Goal: Task Accomplishment & Management: Manage account settings

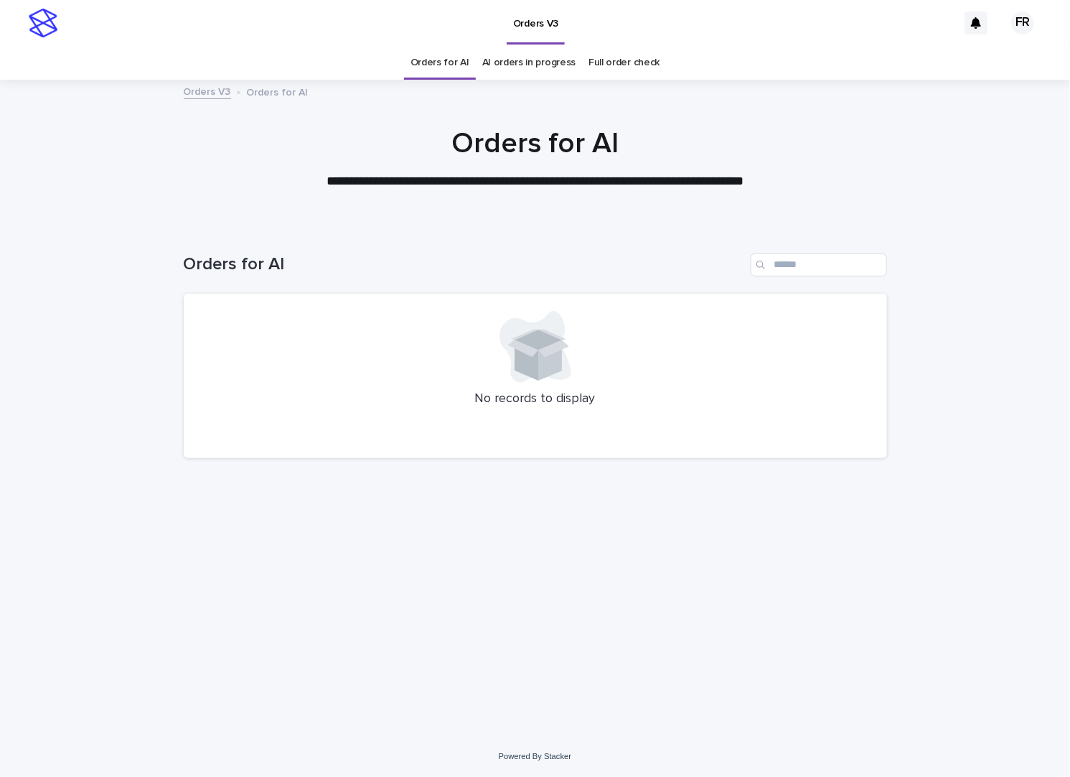
click at [215, 286] on div "Orders for AI" at bounding box center [535, 259] width 703 height 69
click at [323, 205] on div at bounding box center [535, 152] width 1070 height 144
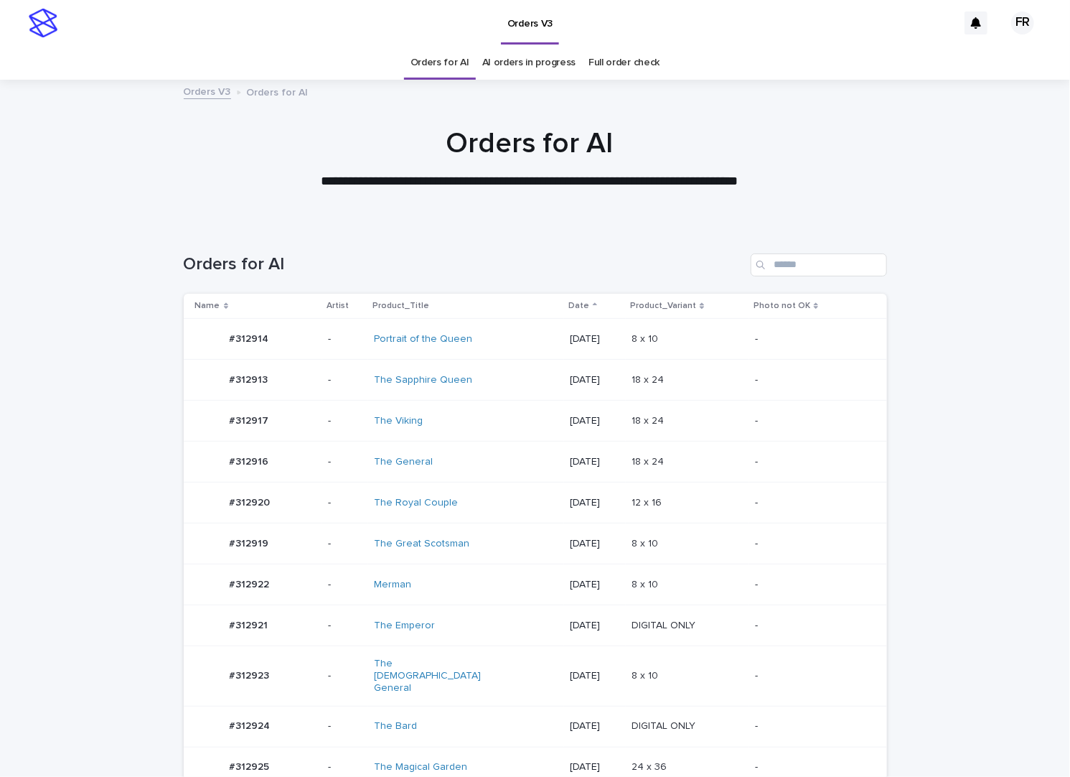
drag, startPoint x: 307, startPoint y: 237, endPoint x: 294, endPoint y: 237, distance: 12.9
click at [294, 237] on div "Orders for AI" at bounding box center [535, 259] width 703 height 69
click at [564, 487] on td "[DATE]" at bounding box center [595, 502] width 62 height 41
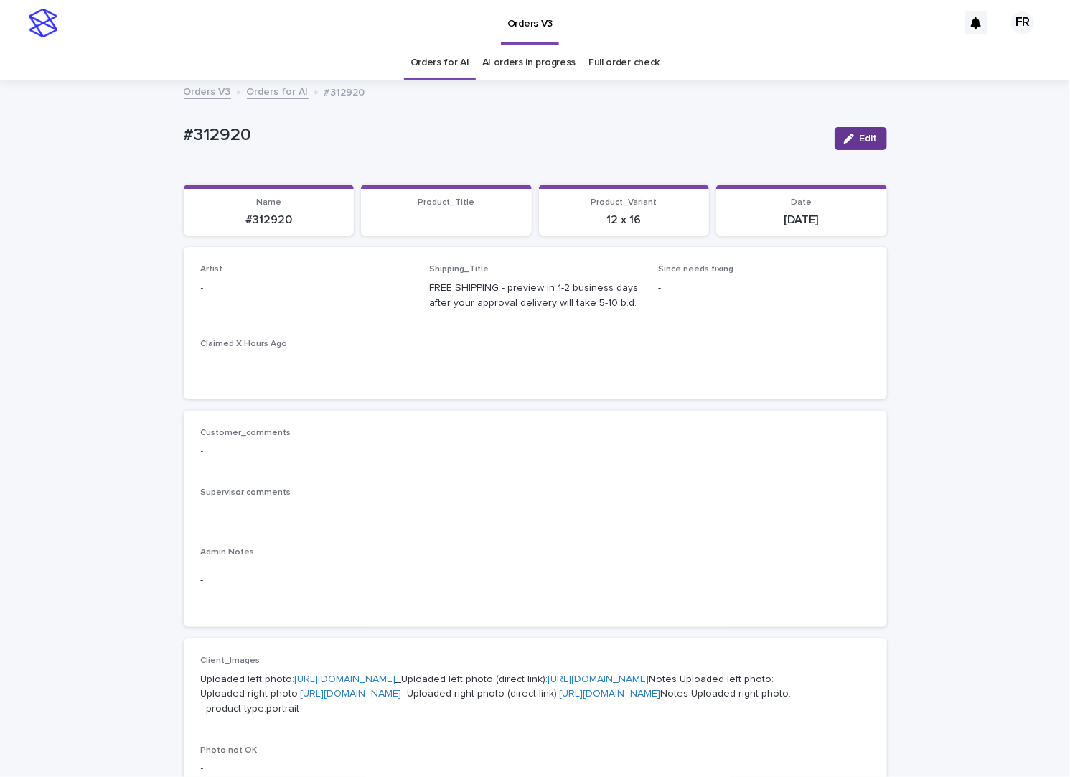
drag, startPoint x: 866, startPoint y: 140, endPoint x: 472, endPoint y: 252, distance: 408.9
click at [866, 139] on span "Edit" at bounding box center [869, 138] width 18 height 10
click at [322, 286] on div "Select..." at bounding box center [284, 295] width 164 height 24
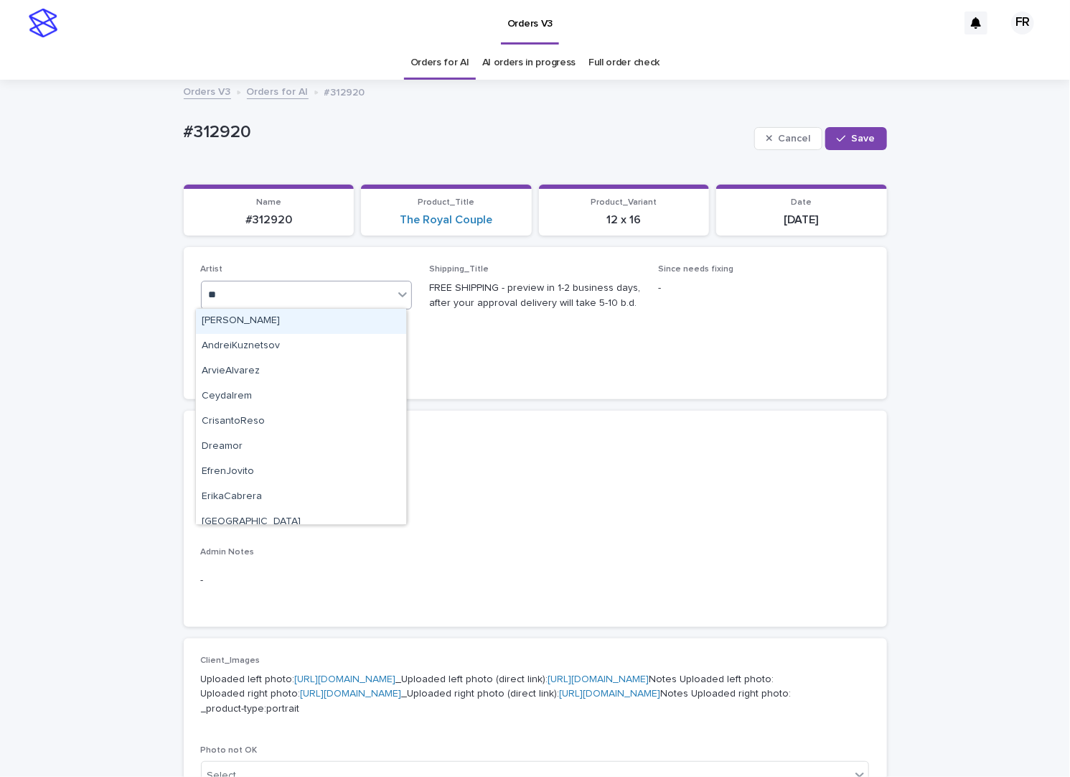
type input "***"
click at [295, 307] on div "reb" at bounding box center [307, 295] width 212 height 29
click at [298, 299] on div "Select..." at bounding box center [298, 295] width 192 height 24
type input "***"
click at [270, 326] on div "FranciscoRebollo" at bounding box center [301, 321] width 210 height 25
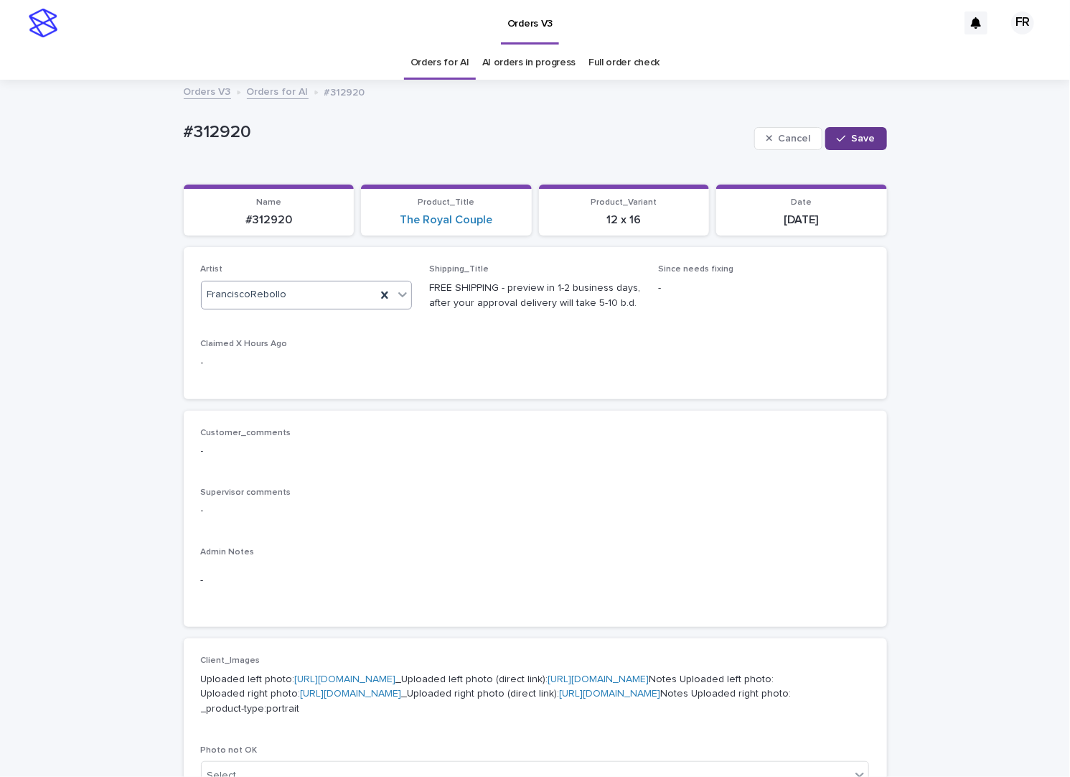
click at [863, 146] on button "Save" at bounding box center [855, 138] width 61 height 23
click at [267, 217] on p "#312920" at bounding box center [269, 220] width 154 height 14
copy p "312920"
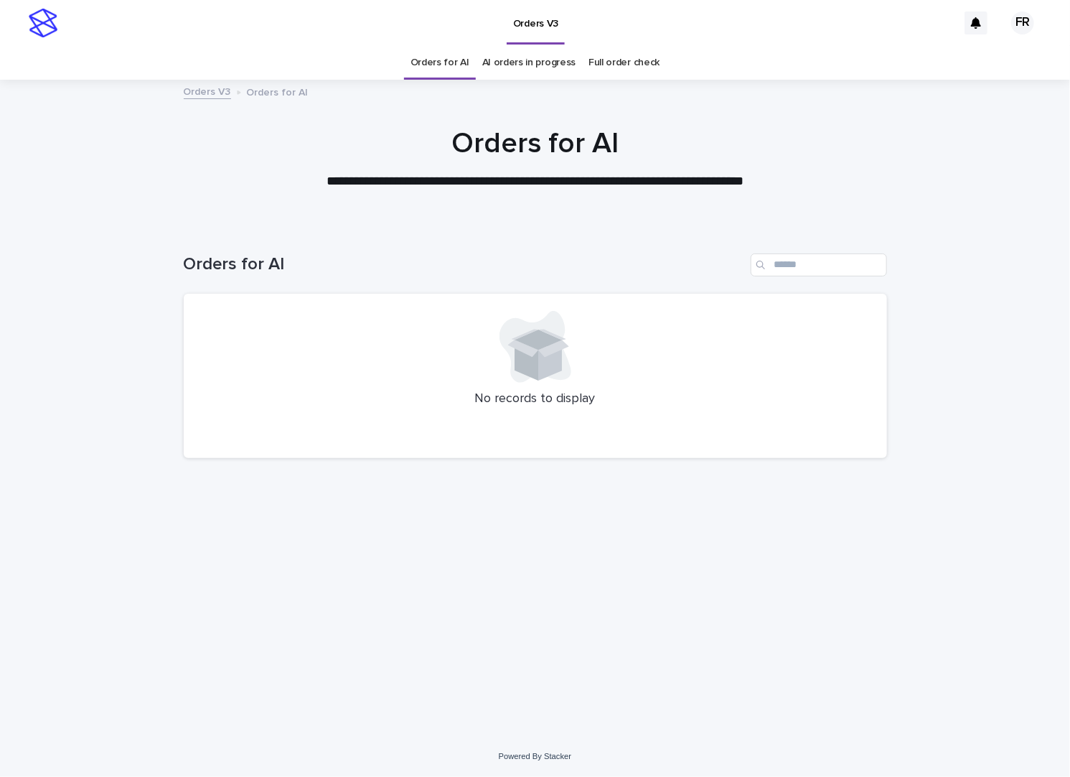
click at [427, 75] on link "Orders for AI" at bounding box center [440, 63] width 59 height 34
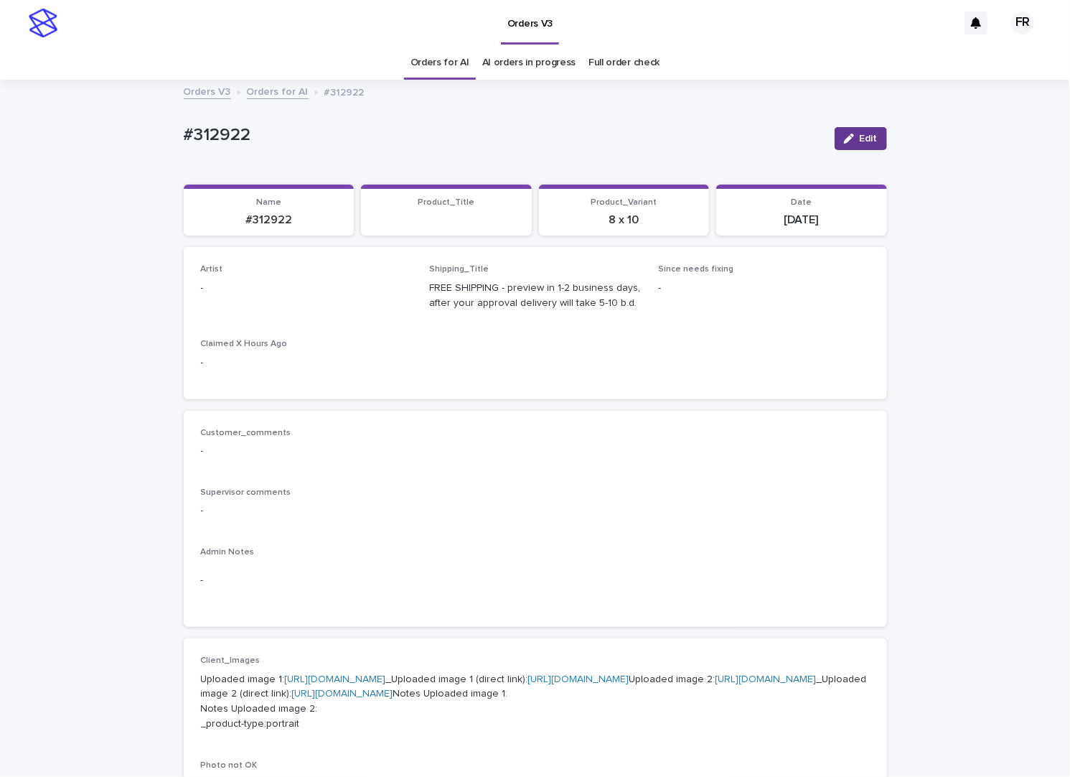
click at [835, 143] on button "Edit" at bounding box center [861, 138] width 52 height 23
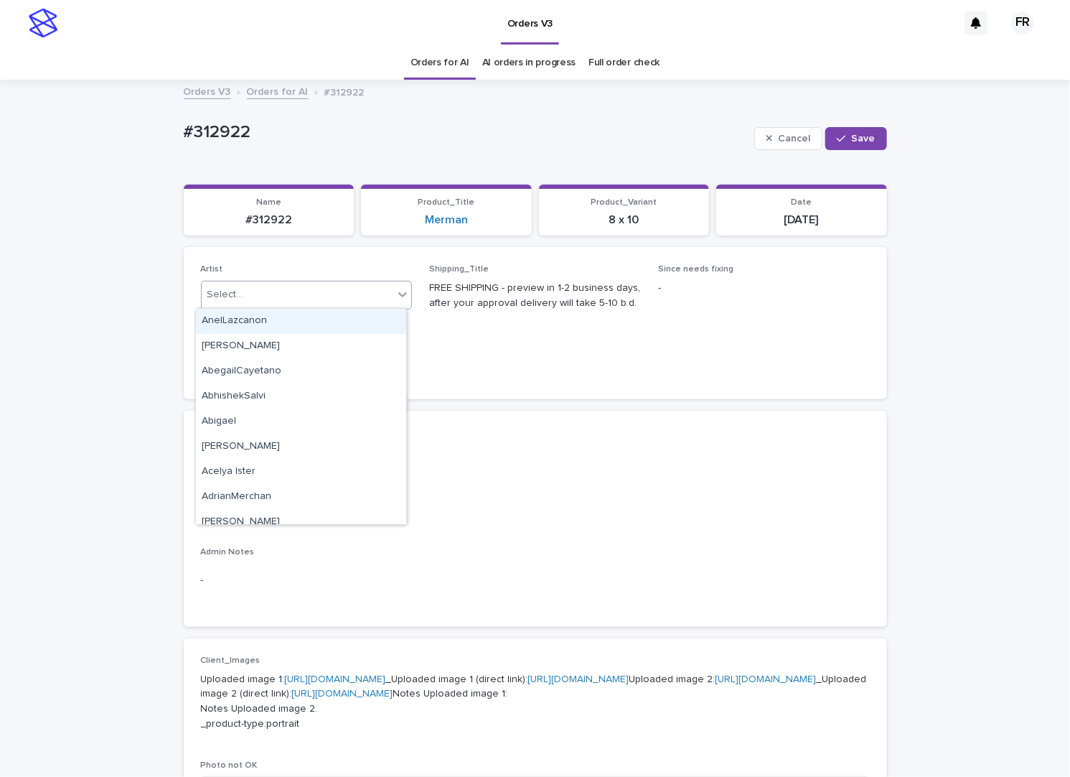
click at [256, 284] on div "Select..." at bounding box center [298, 295] width 192 height 24
type input "***"
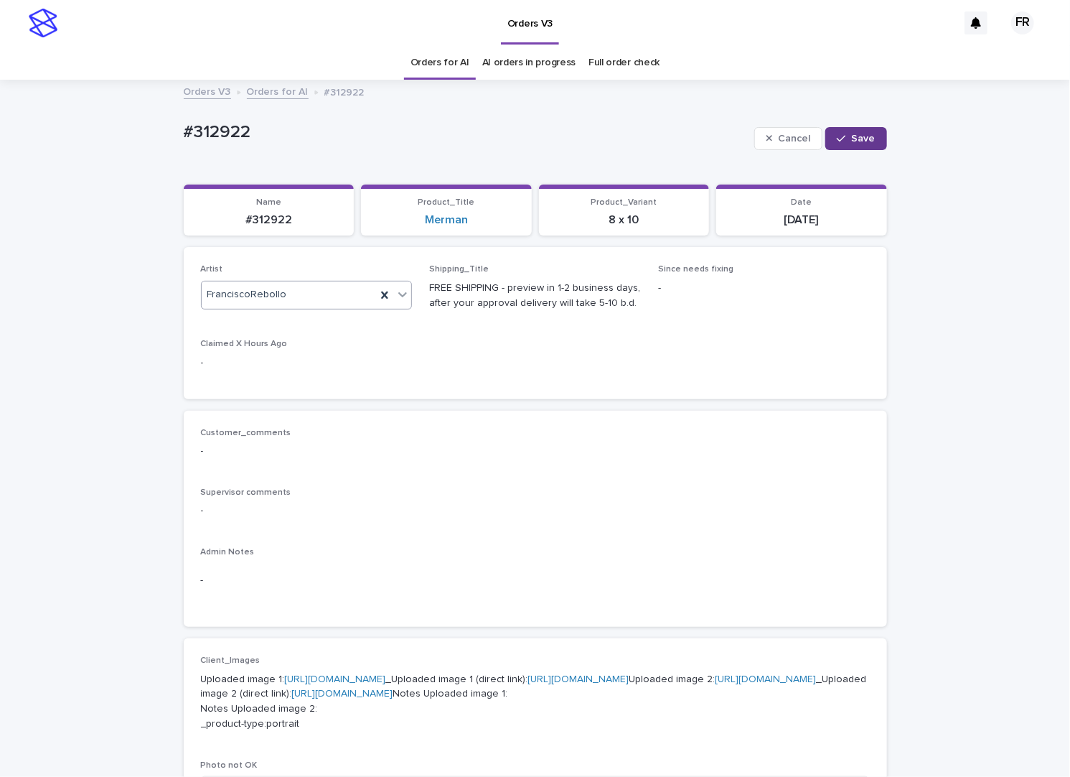
click at [851, 149] on button "Save" at bounding box center [855, 138] width 61 height 23
click at [262, 218] on p "#312922" at bounding box center [269, 220] width 154 height 14
copy p "312922"
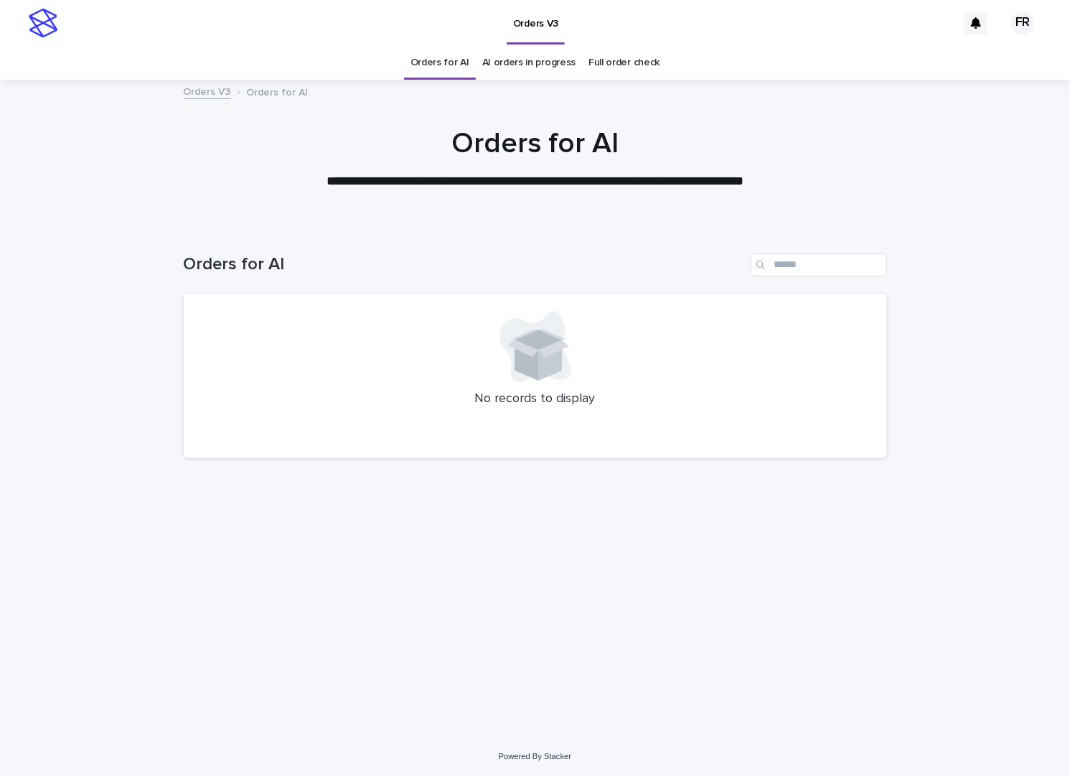
click at [434, 72] on link "Orders for AI" at bounding box center [440, 63] width 59 height 34
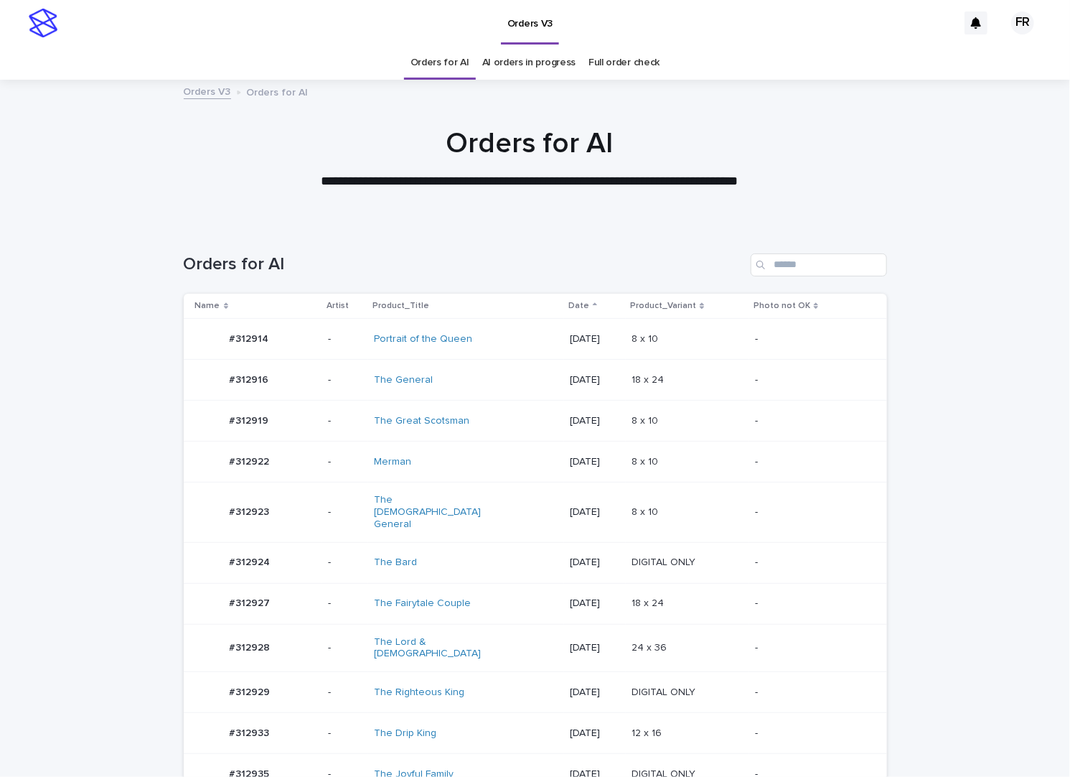
click at [695, 713] on td "12 x 16 12 x 16" at bounding box center [687, 733] width 123 height 41
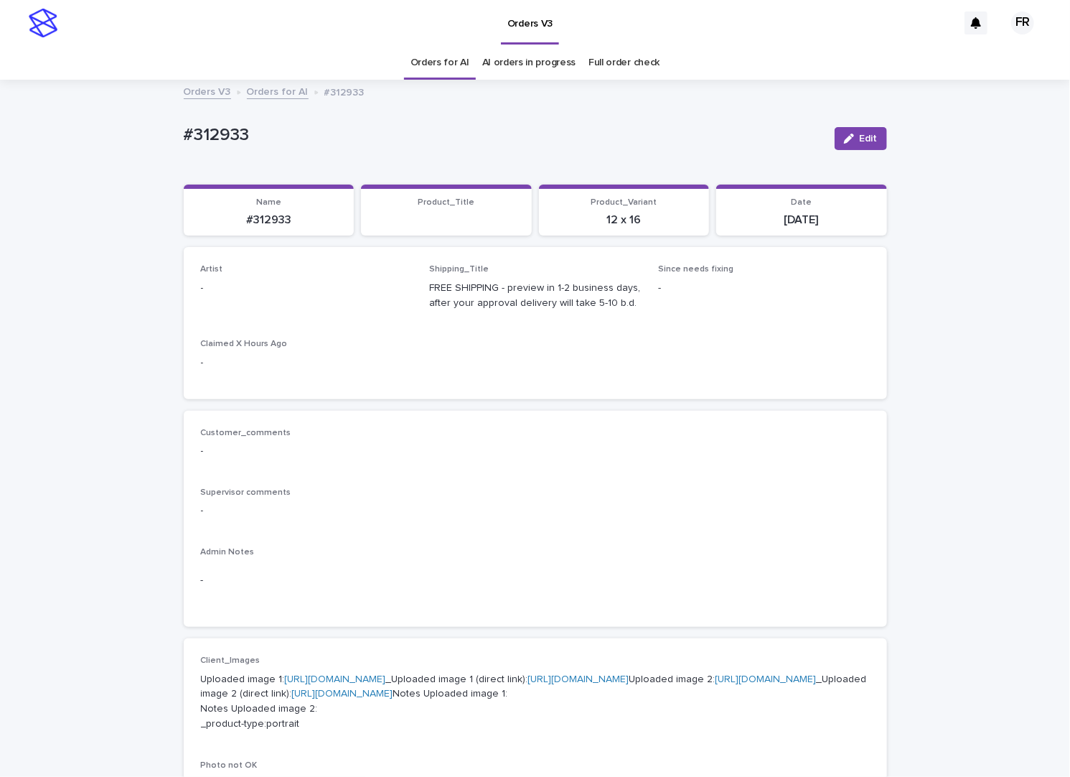
drag, startPoint x: 843, startPoint y: 136, endPoint x: 488, endPoint y: 273, distance: 379.9
click at [844, 136] on icon "button" at bounding box center [849, 138] width 10 height 10
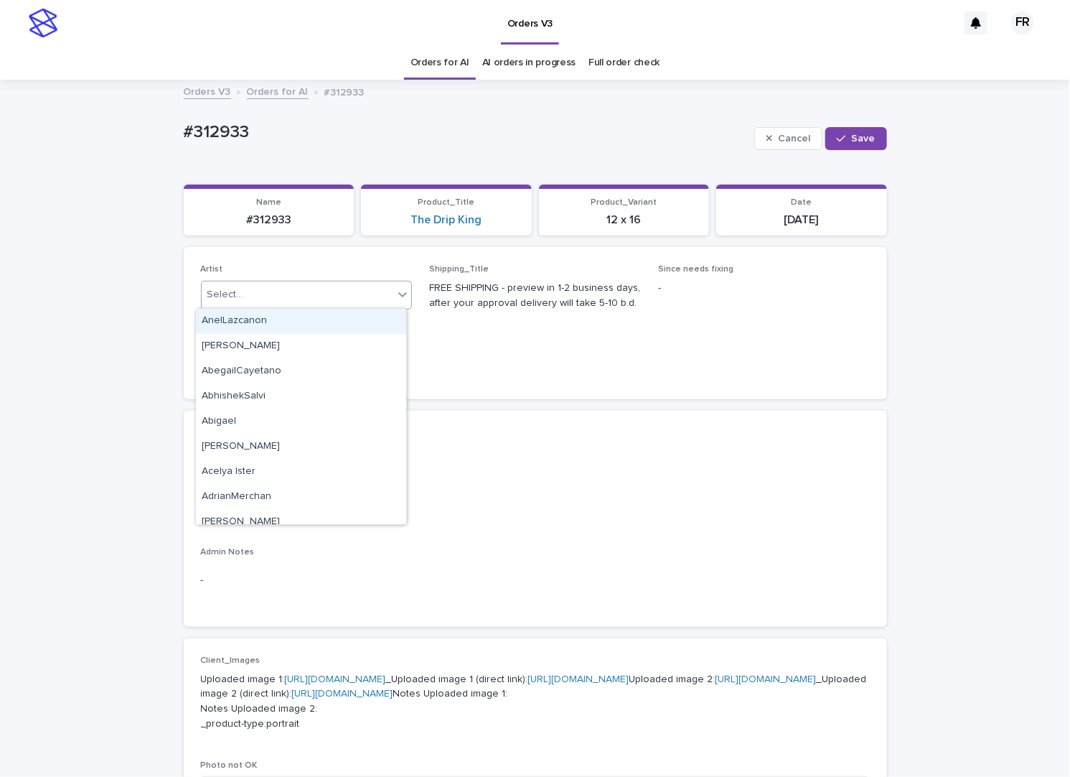
click at [237, 284] on div "Select..." at bounding box center [298, 295] width 192 height 24
type input "***"
click at [234, 319] on div "FranciscoRebollo" at bounding box center [301, 321] width 210 height 25
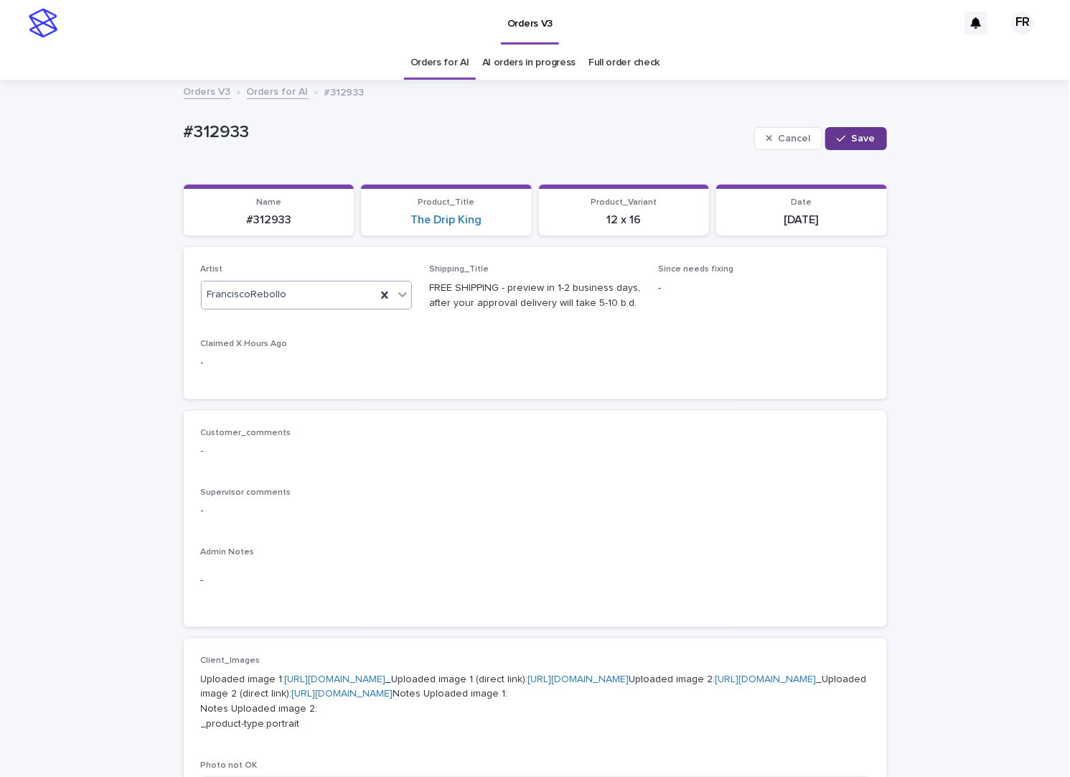
click at [852, 136] on span "Save" at bounding box center [864, 138] width 24 height 10
click at [271, 215] on p "#312933" at bounding box center [269, 220] width 154 height 14
copy p "312933"
drag, startPoint x: 863, startPoint y: 136, endPoint x: 629, endPoint y: 186, distance: 240.0
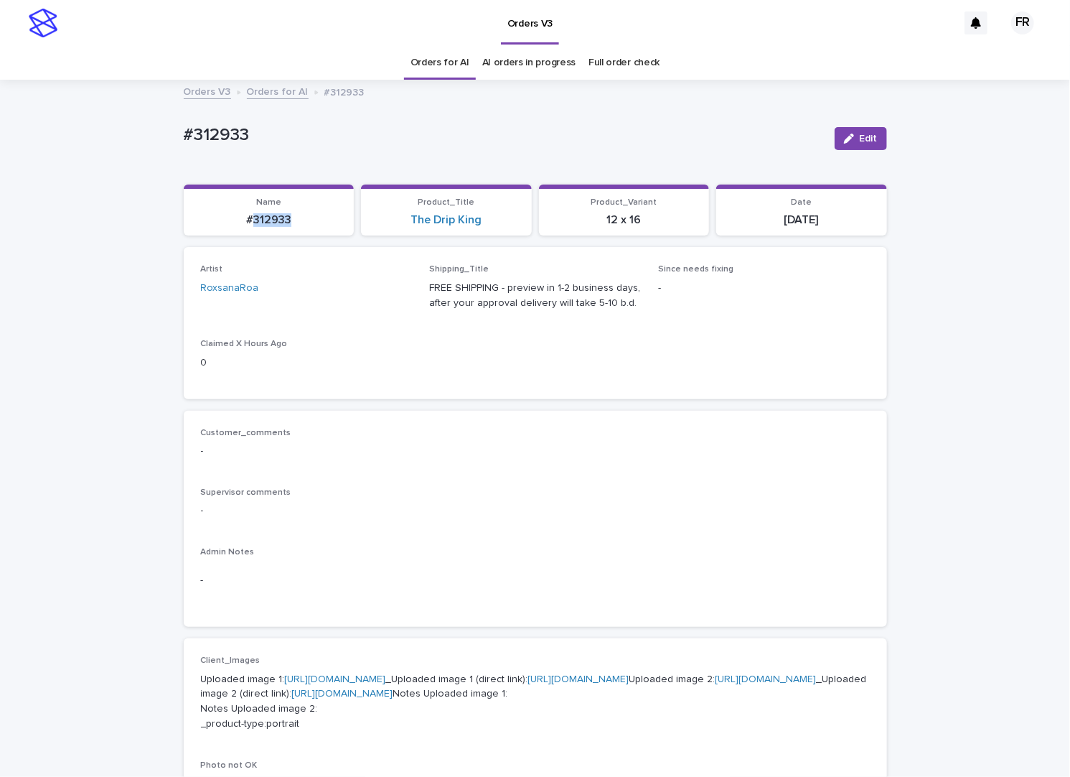
click at [863, 136] on span "Edit" at bounding box center [869, 138] width 18 height 10
click at [245, 289] on div "Select..." at bounding box center [284, 295] width 164 height 24
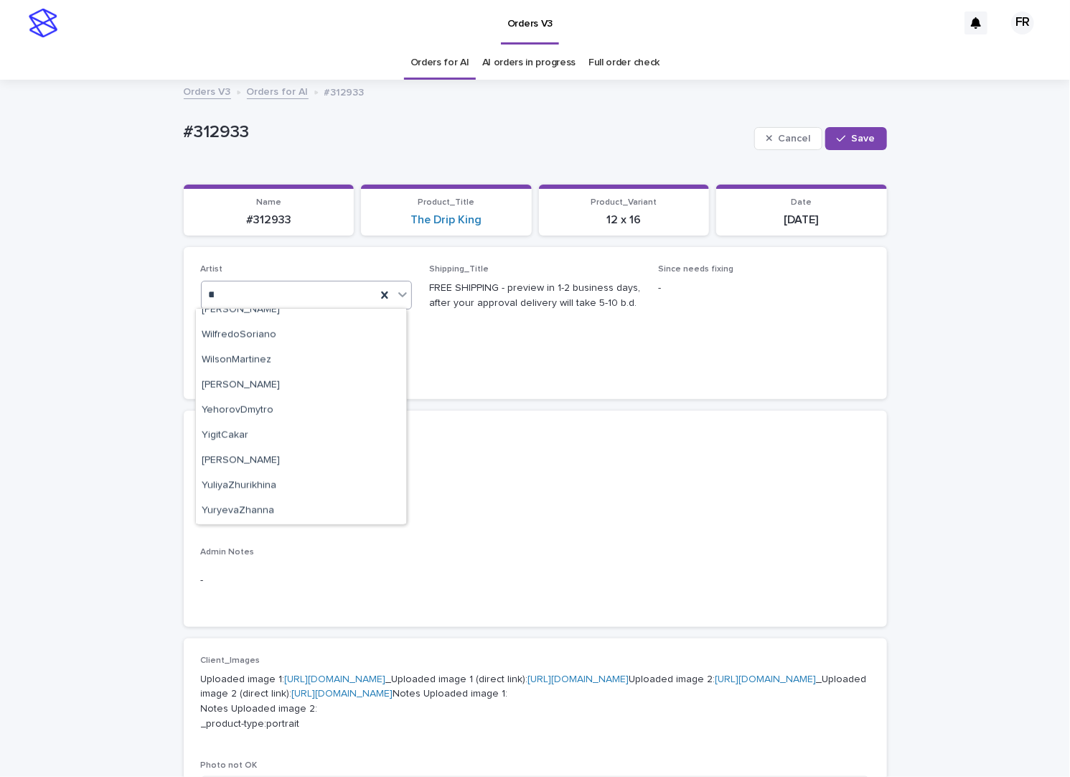
scroll to position [689, 0]
type input "***"
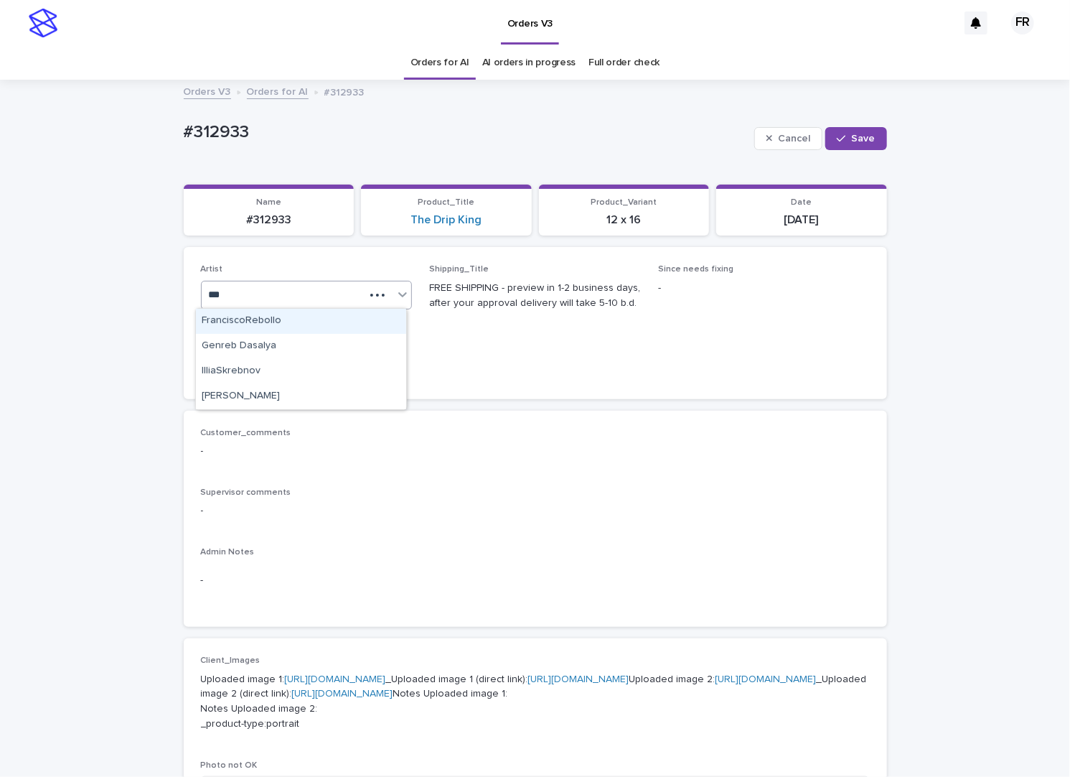
click at [259, 329] on div "FranciscoRebollo" at bounding box center [301, 321] width 210 height 25
click at [845, 142] on button "Save" at bounding box center [855, 138] width 61 height 23
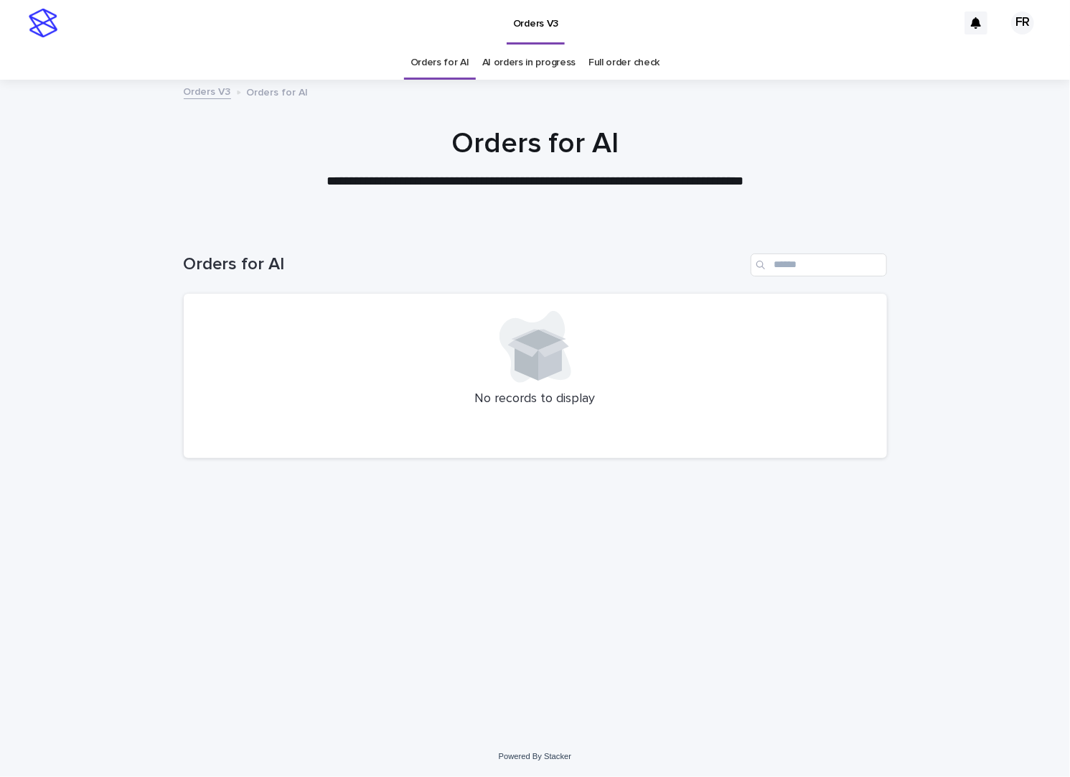
click at [454, 60] on link "Orders for AI" at bounding box center [440, 63] width 59 height 34
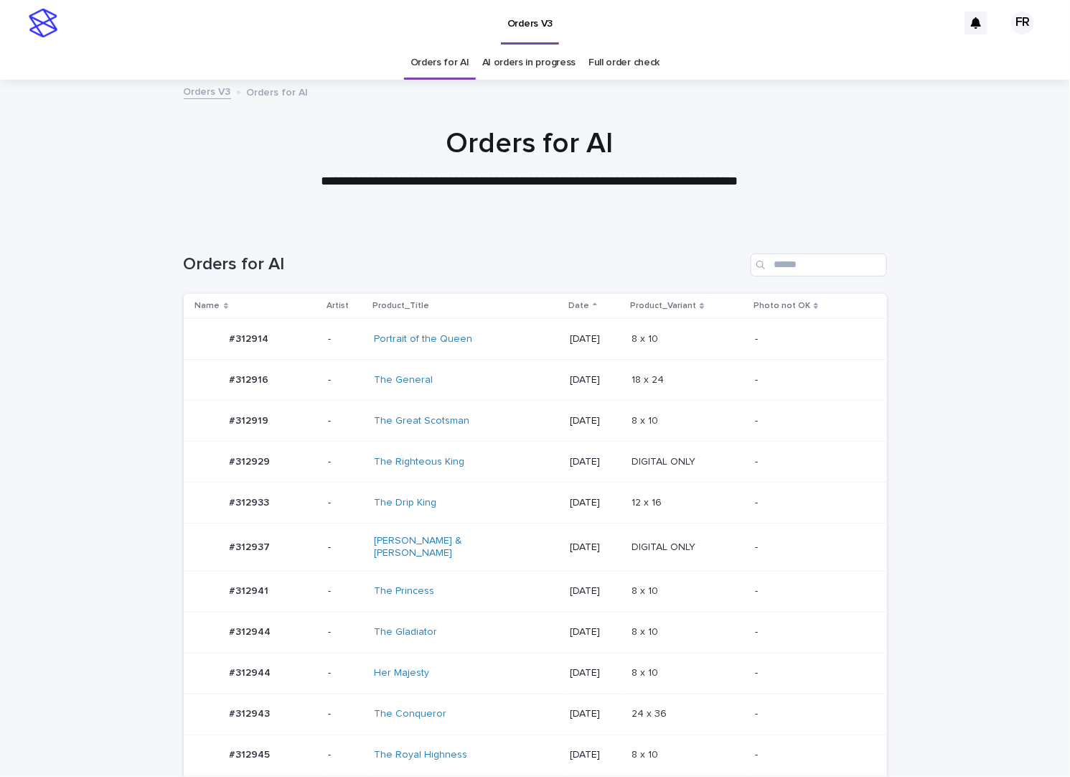
click at [454, 60] on link "Orders for AI" at bounding box center [440, 63] width 59 height 34
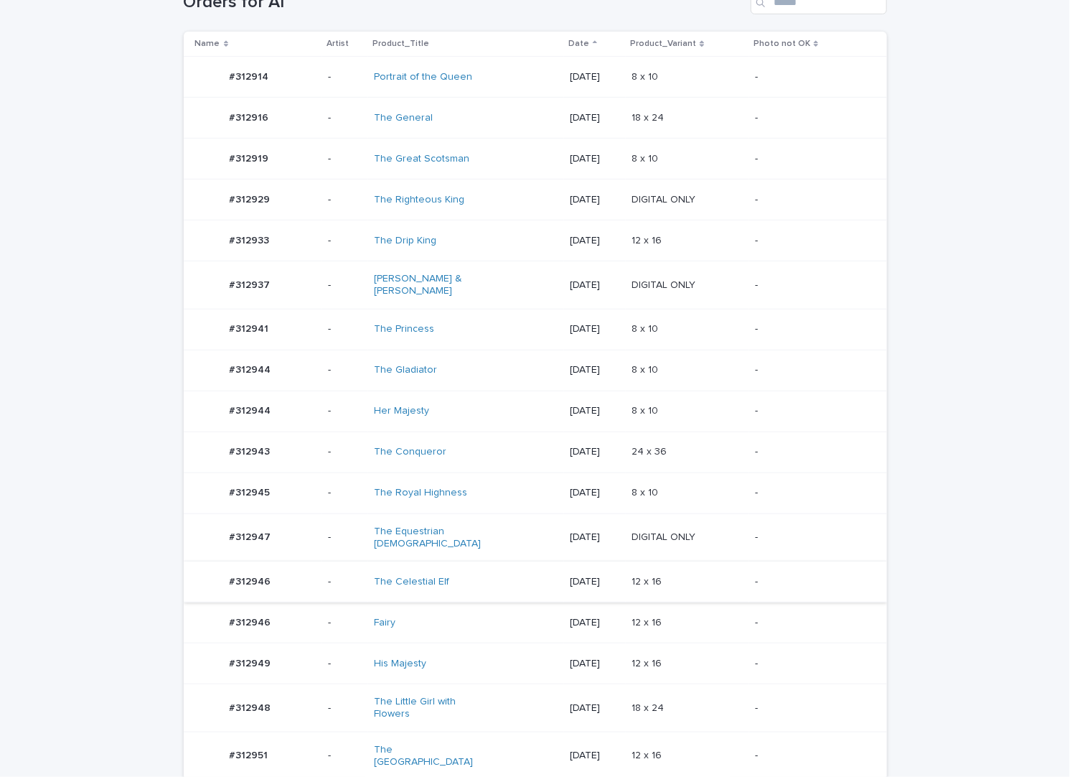
scroll to position [287, 0]
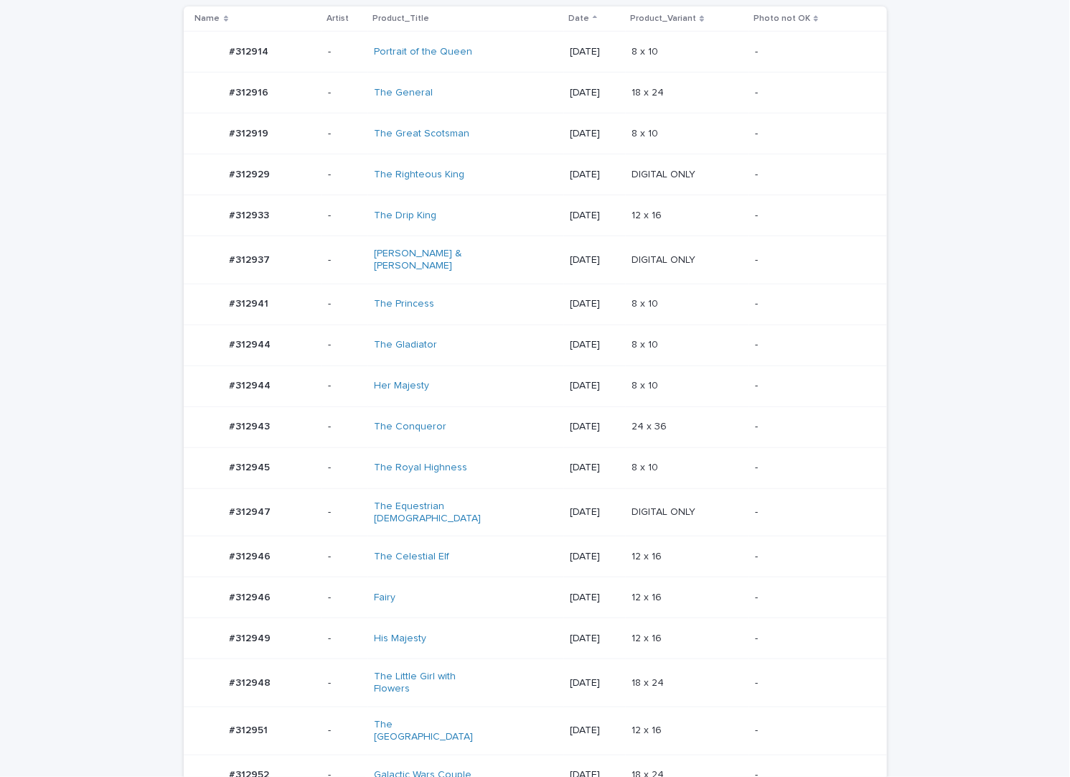
click at [740, 548] on div "12 x 16 12 x 16" at bounding box center [688, 557] width 112 height 24
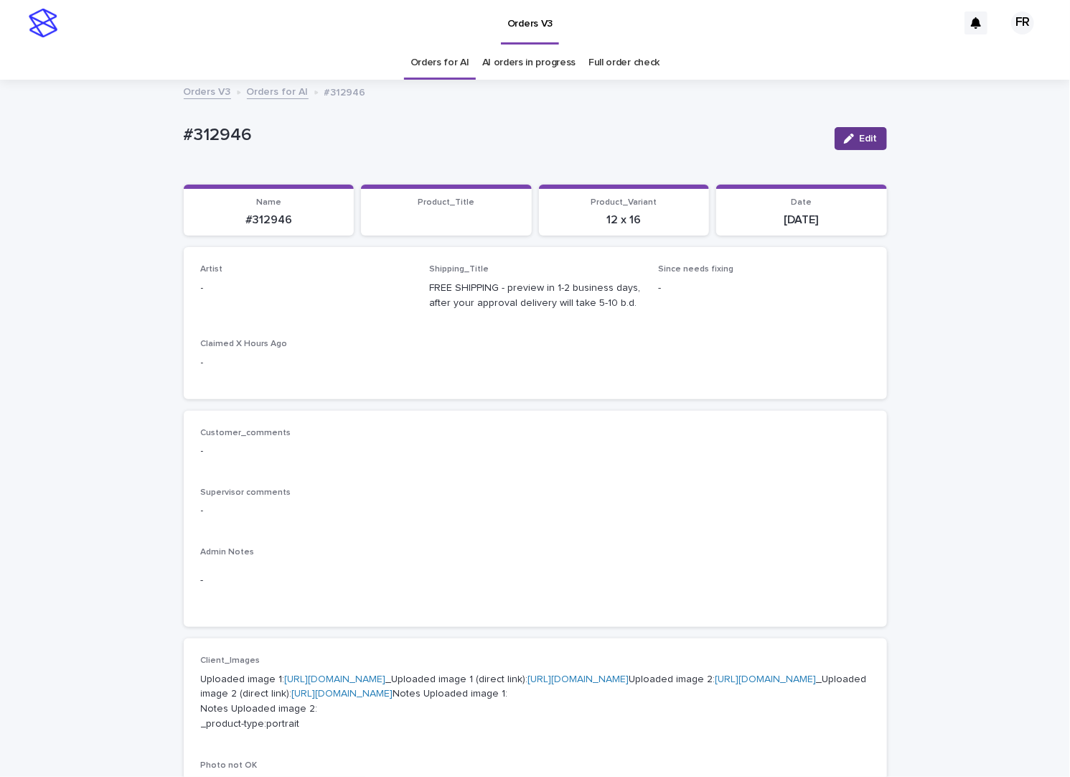
click at [863, 141] on span "Edit" at bounding box center [869, 138] width 18 height 10
click at [258, 298] on div "Select..." at bounding box center [284, 295] width 164 height 24
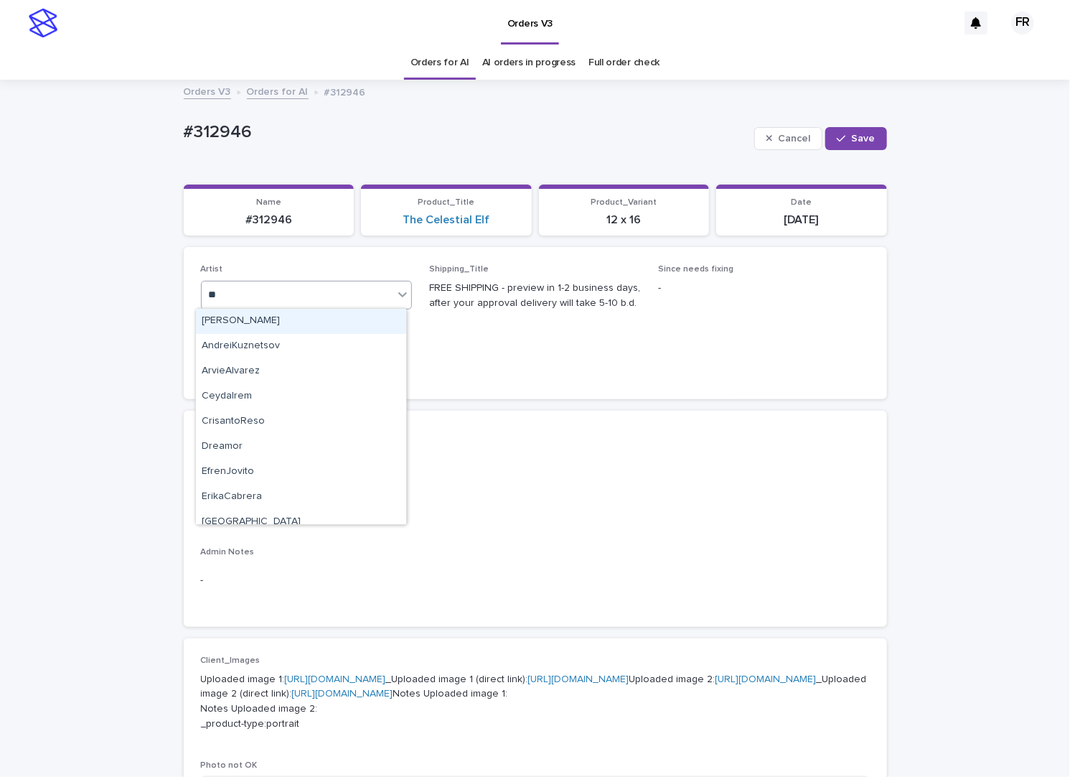
type input "***"
click at [232, 321] on div "FranciscoRebollo" at bounding box center [301, 321] width 210 height 25
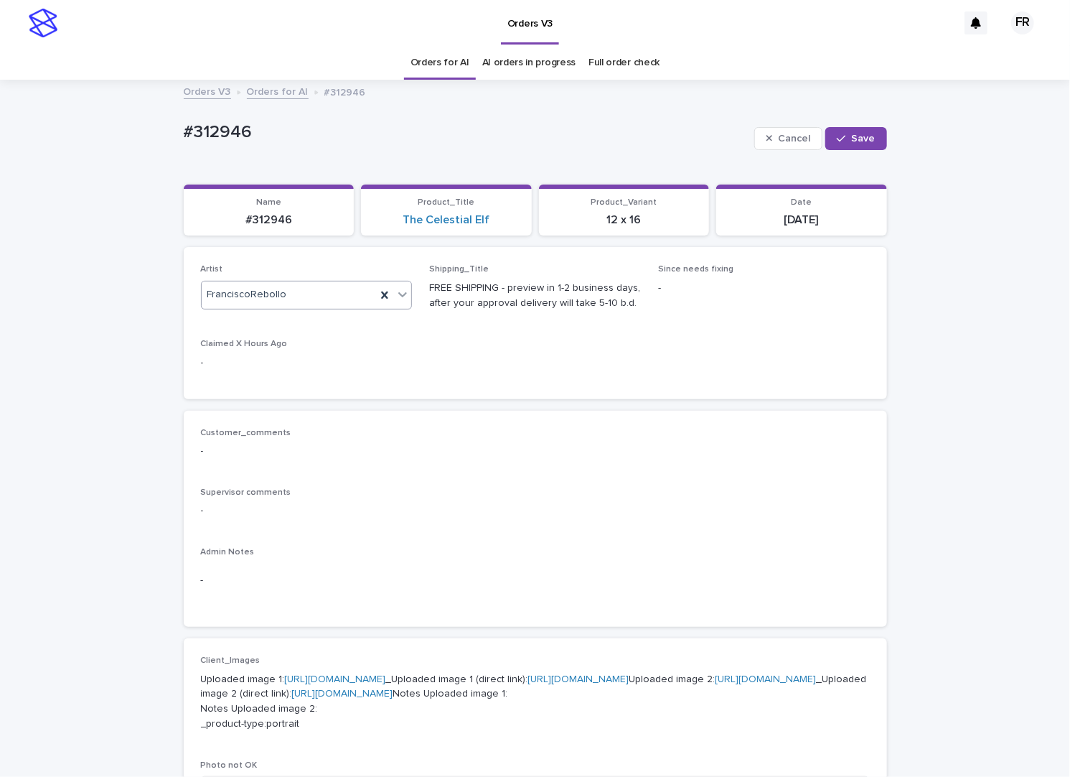
click at [870, 126] on div "Cancel Save" at bounding box center [820, 138] width 133 height 57
click at [857, 137] on span "Save" at bounding box center [864, 138] width 24 height 10
click at [280, 219] on p "#312946" at bounding box center [269, 220] width 154 height 14
copy p "312946"
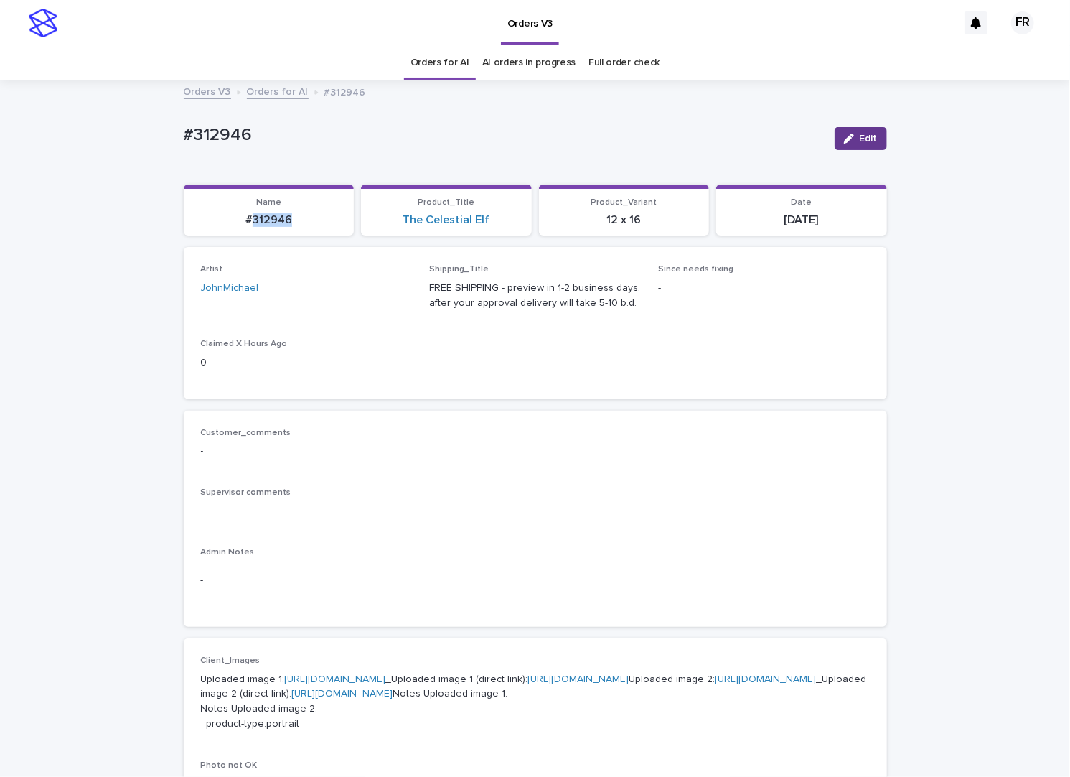
click at [860, 136] on span "Edit" at bounding box center [869, 138] width 18 height 10
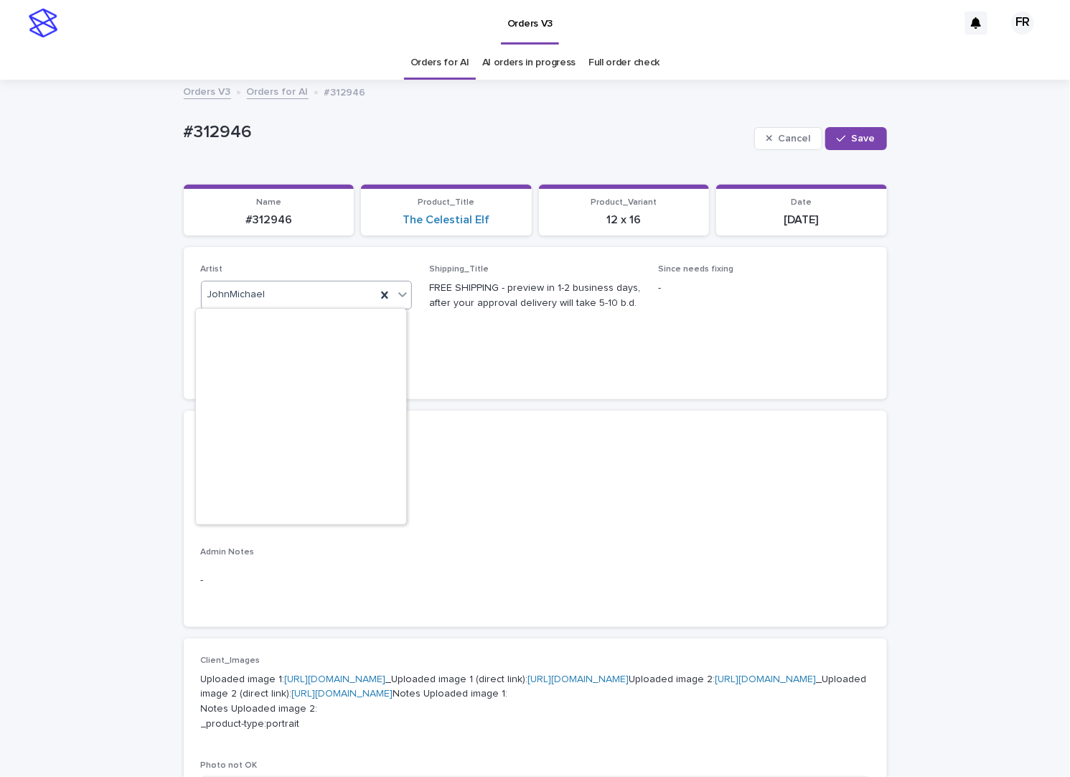
click at [202, 293] on div "JohnMichael" at bounding box center [289, 295] width 175 height 24
type input "***"
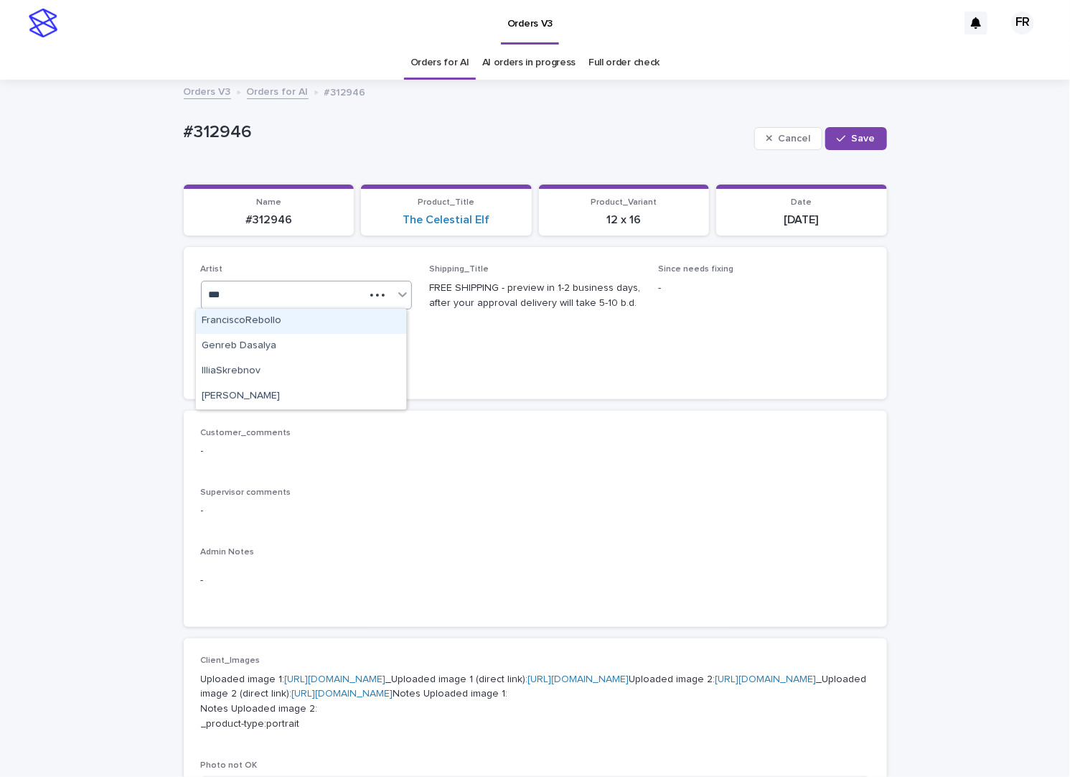
click at [253, 319] on div "FranciscoRebollo" at bounding box center [301, 321] width 210 height 25
click at [861, 139] on span "Save" at bounding box center [864, 138] width 24 height 10
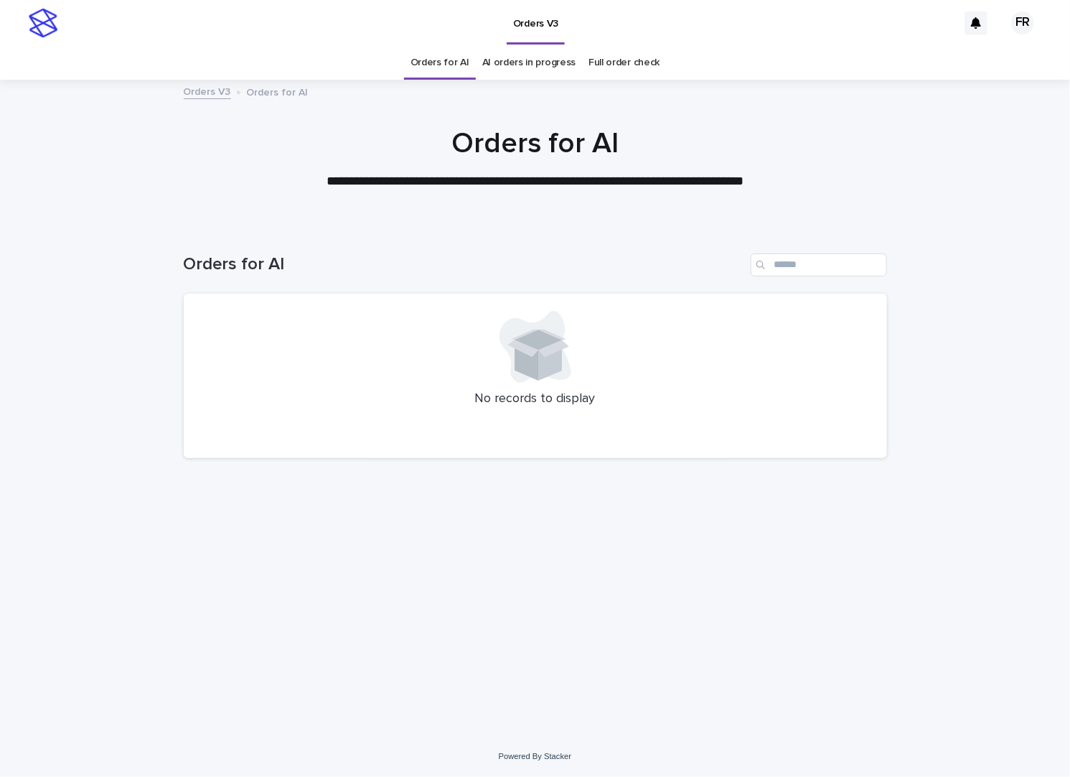
click at [456, 65] on link "Orders for AI" at bounding box center [440, 63] width 59 height 34
click at [456, 66] on link "Orders for AI" at bounding box center [440, 63] width 59 height 34
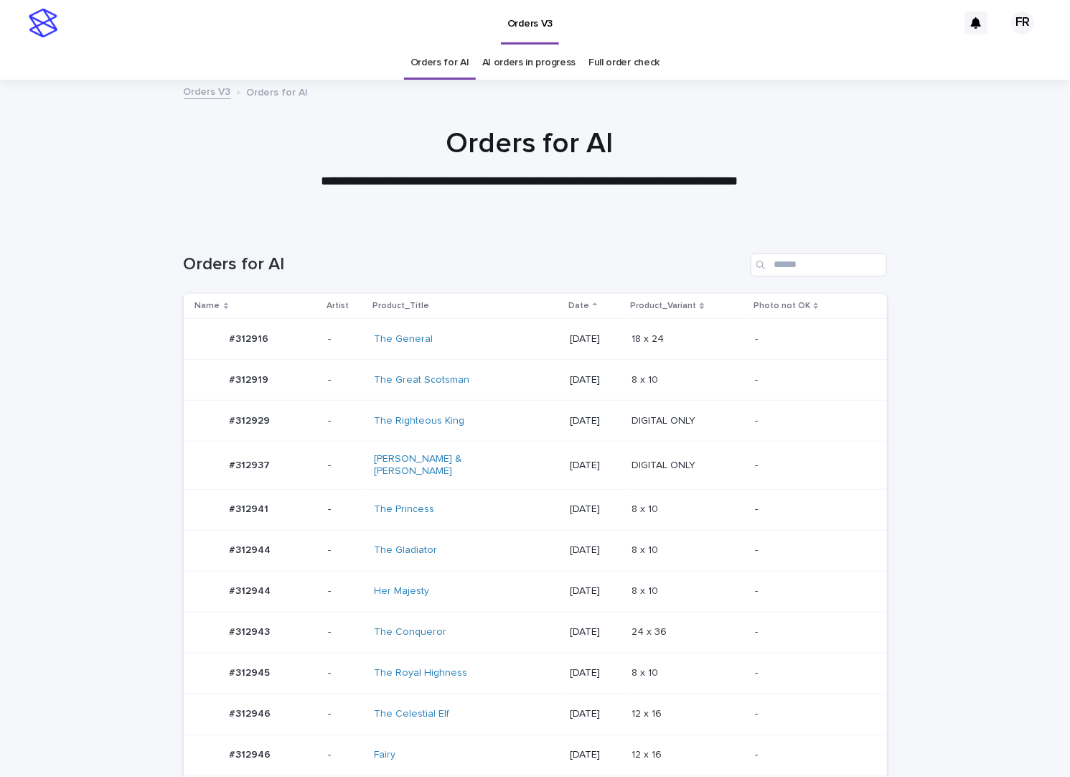
click at [456, 66] on link "Orders for AI" at bounding box center [440, 63] width 59 height 34
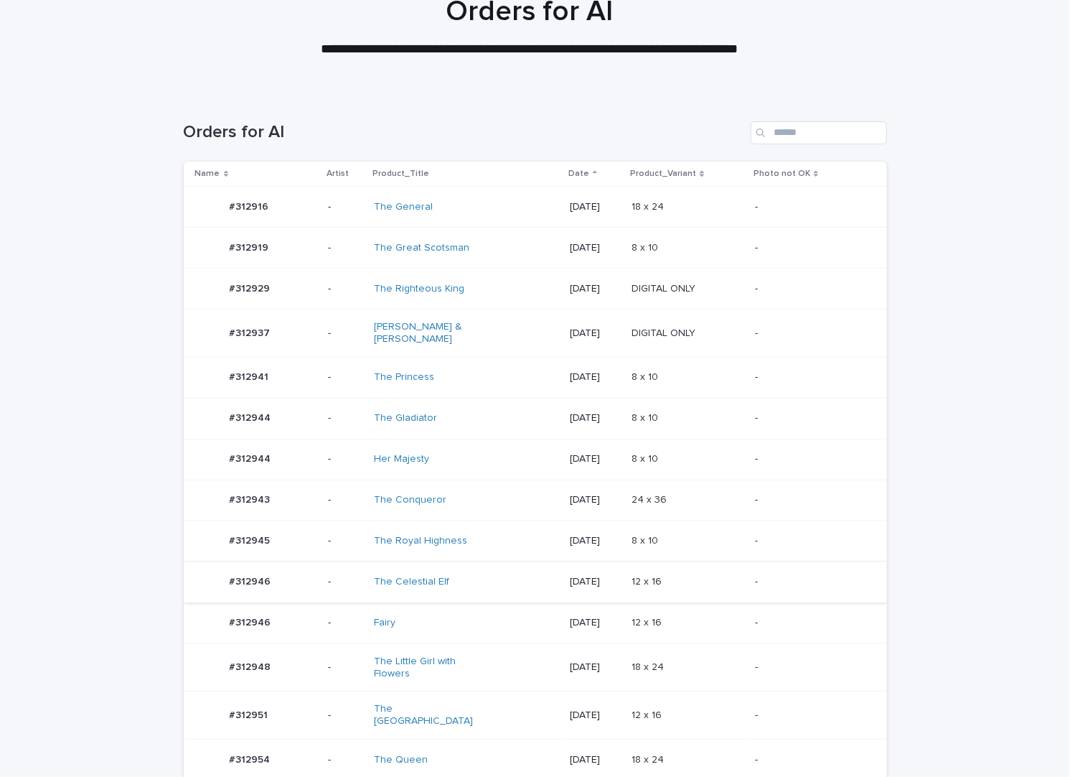
scroll to position [354, 0]
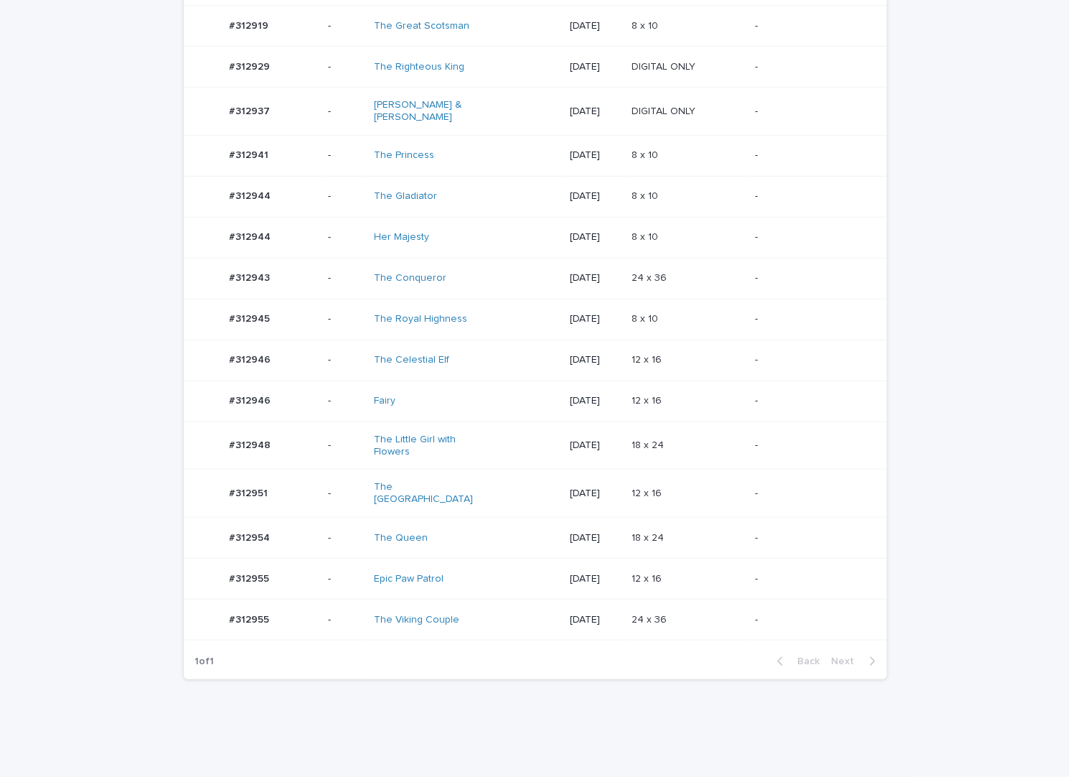
click at [706, 599] on td "24 x 36 24 x 36" at bounding box center [687, 619] width 123 height 41
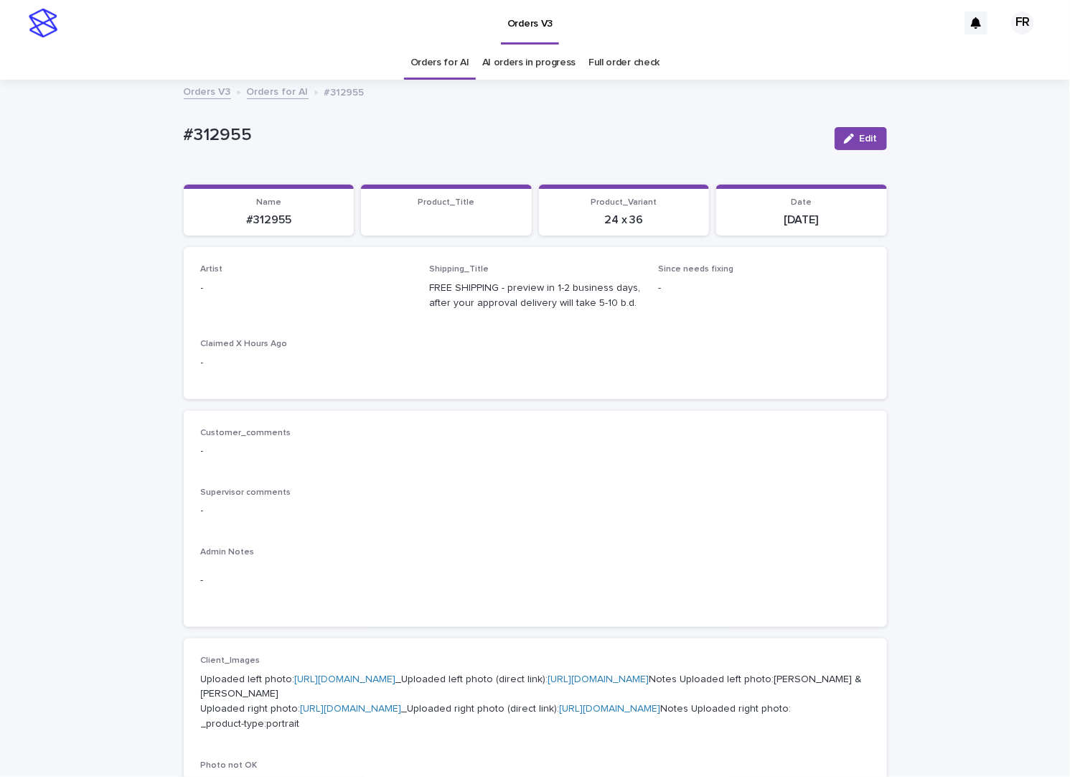
drag, startPoint x: 842, startPoint y: 180, endPoint x: 838, endPoint y: 187, distance: 7.4
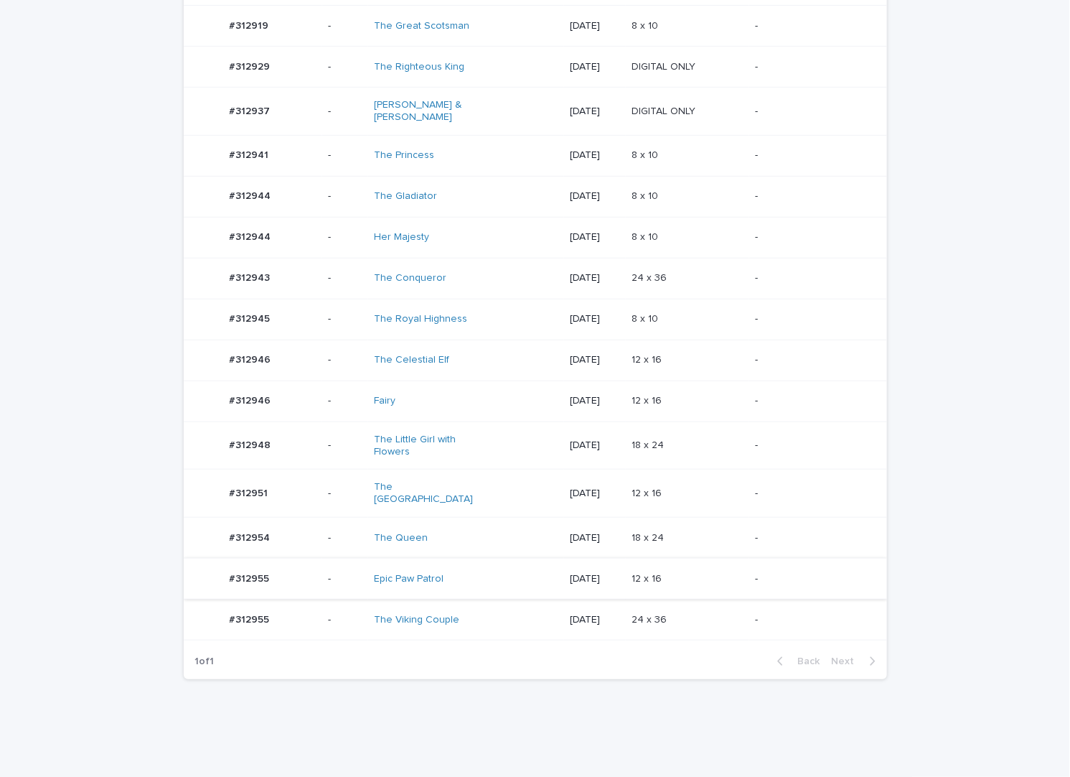
scroll to position [273, 0]
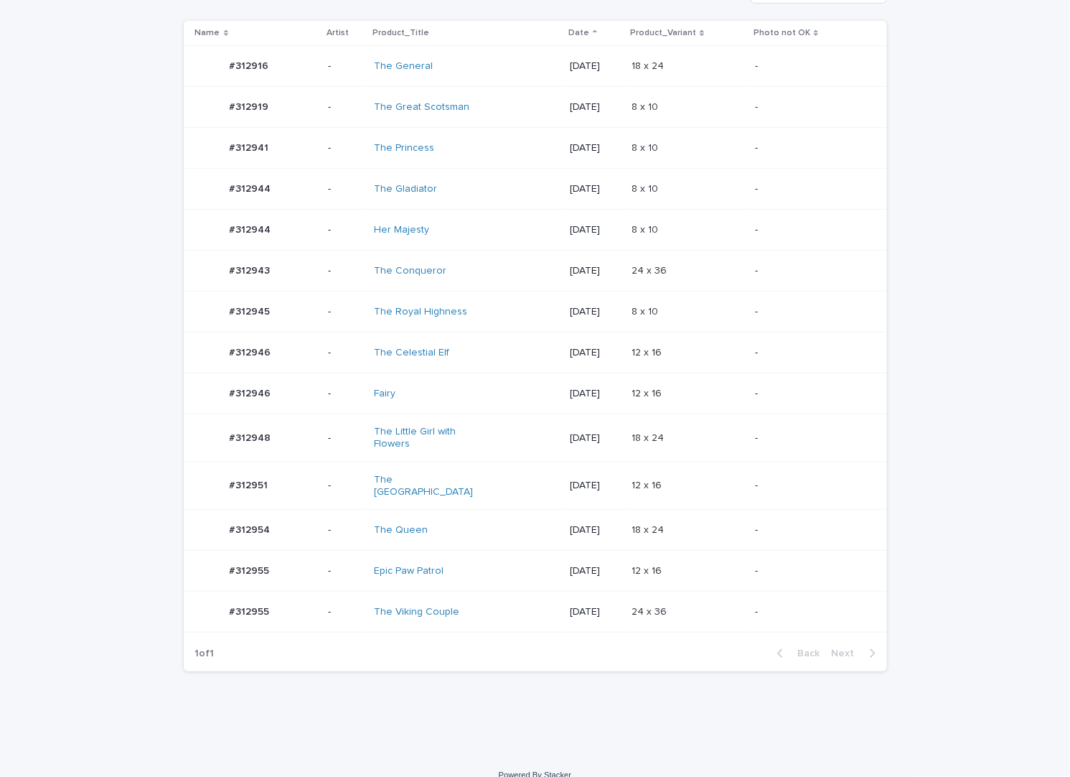
click at [703, 565] on p at bounding box center [688, 571] width 112 height 12
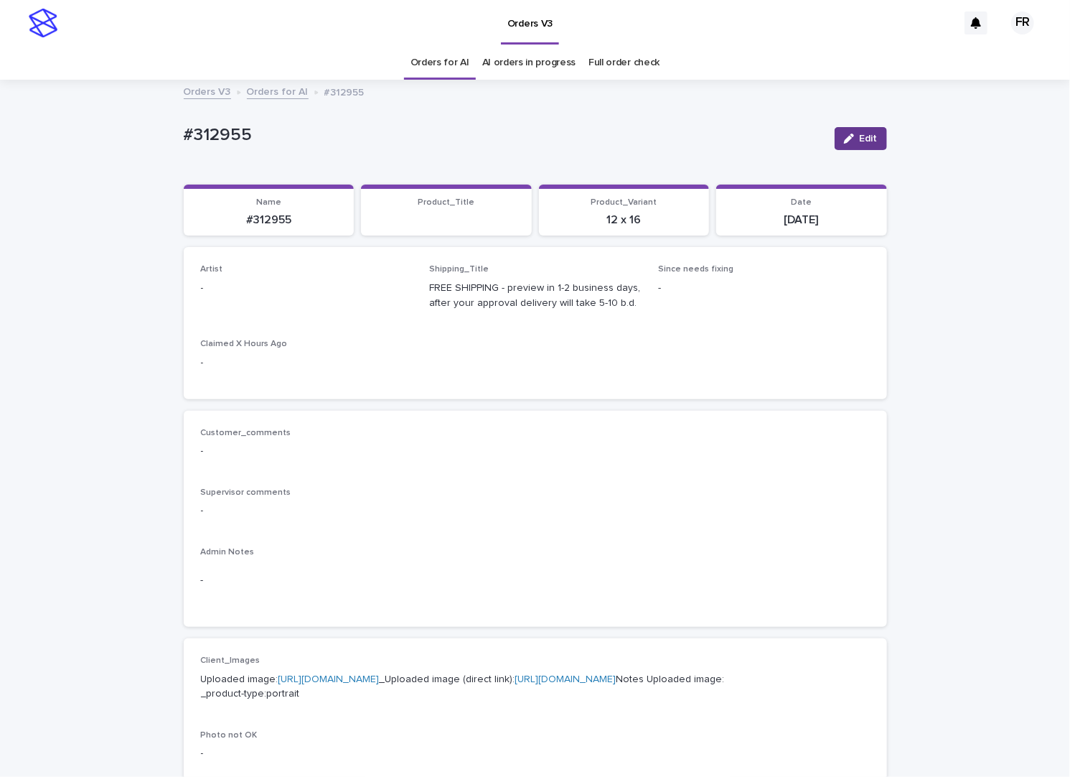
click at [849, 143] on button "Edit" at bounding box center [861, 138] width 52 height 23
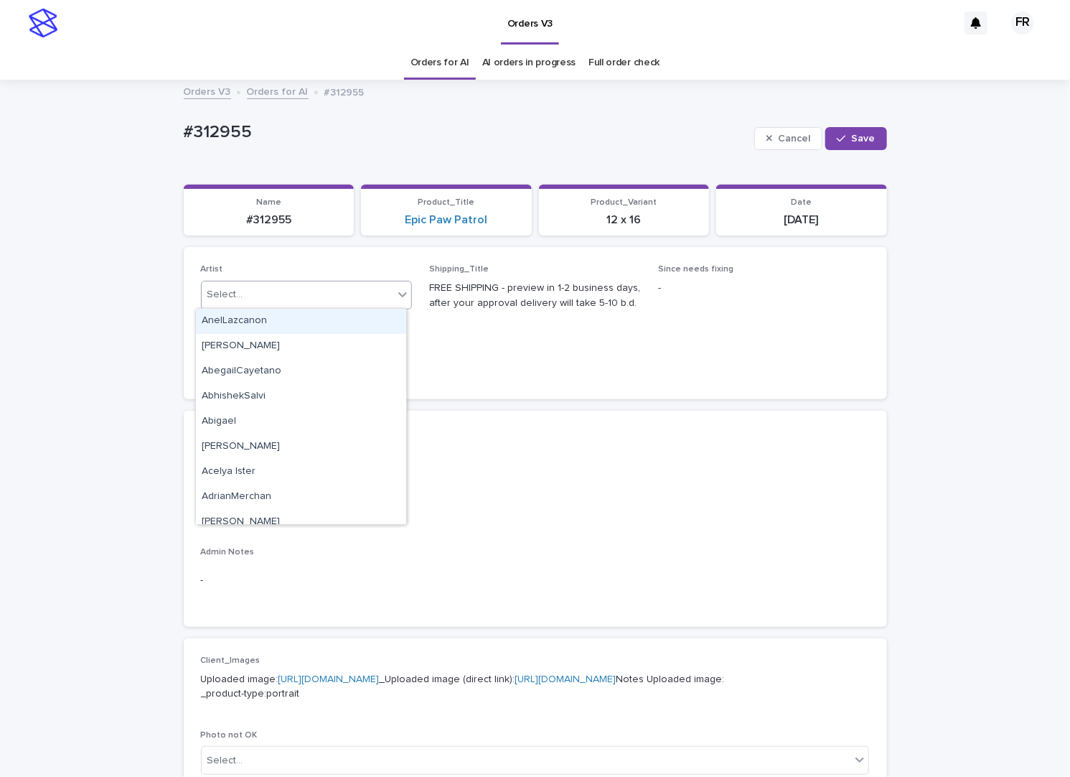
click at [261, 299] on div "Select..." at bounding box center [298, 295] width 192 height 24
type input "***"
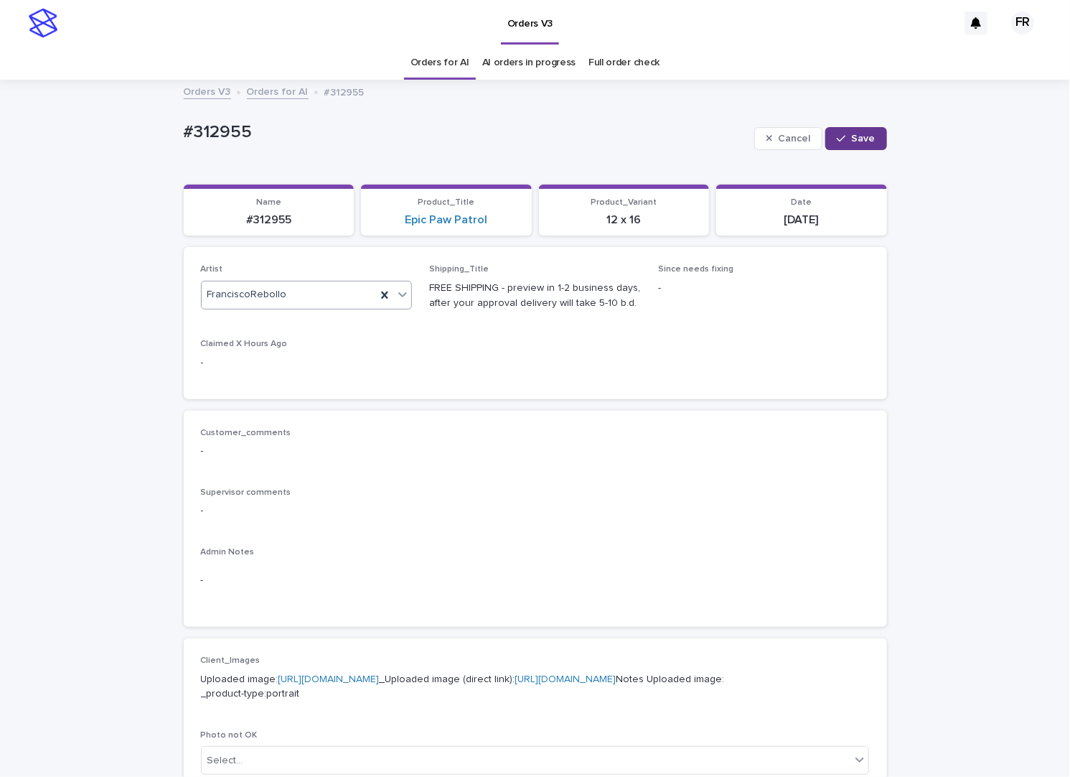
click at [864, 142] on span "Save" at bounding box center [864, 138] width 24 height 10
click at [265, 222] on p "#312955" at bounding box center [269, 220] width 154 height 14
copy p "312955"
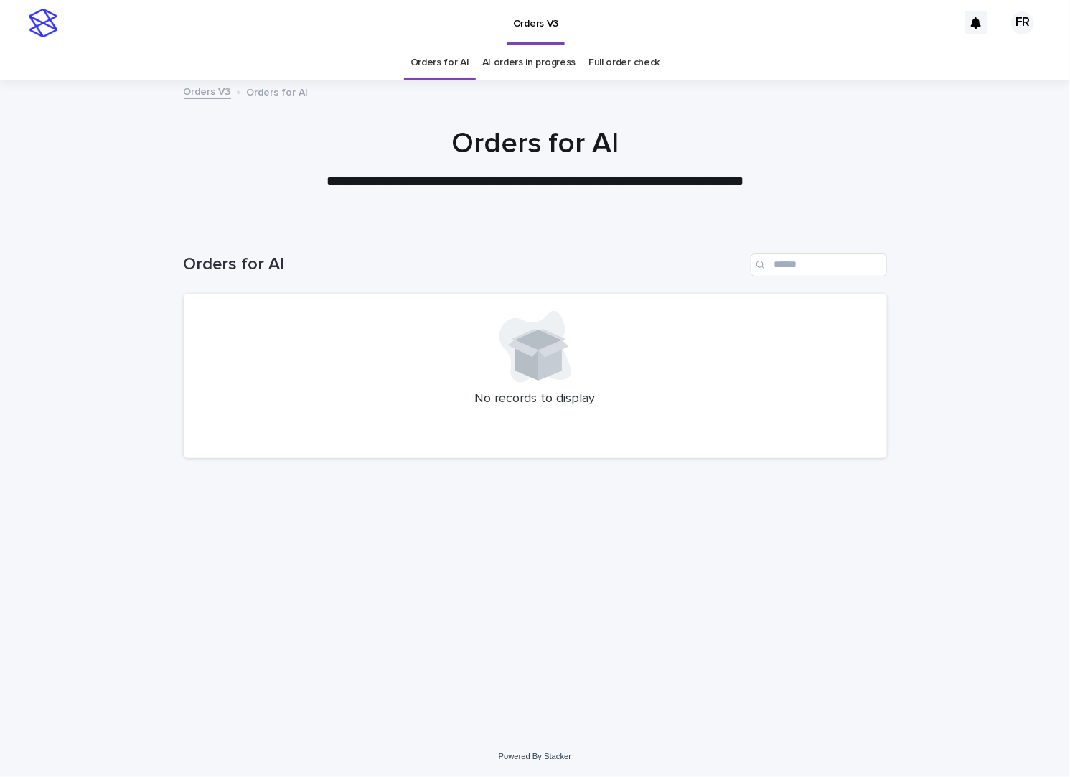
click at [460, 52] on link "Orders for AI" at bounding box center [440, 63] width 59 height 34
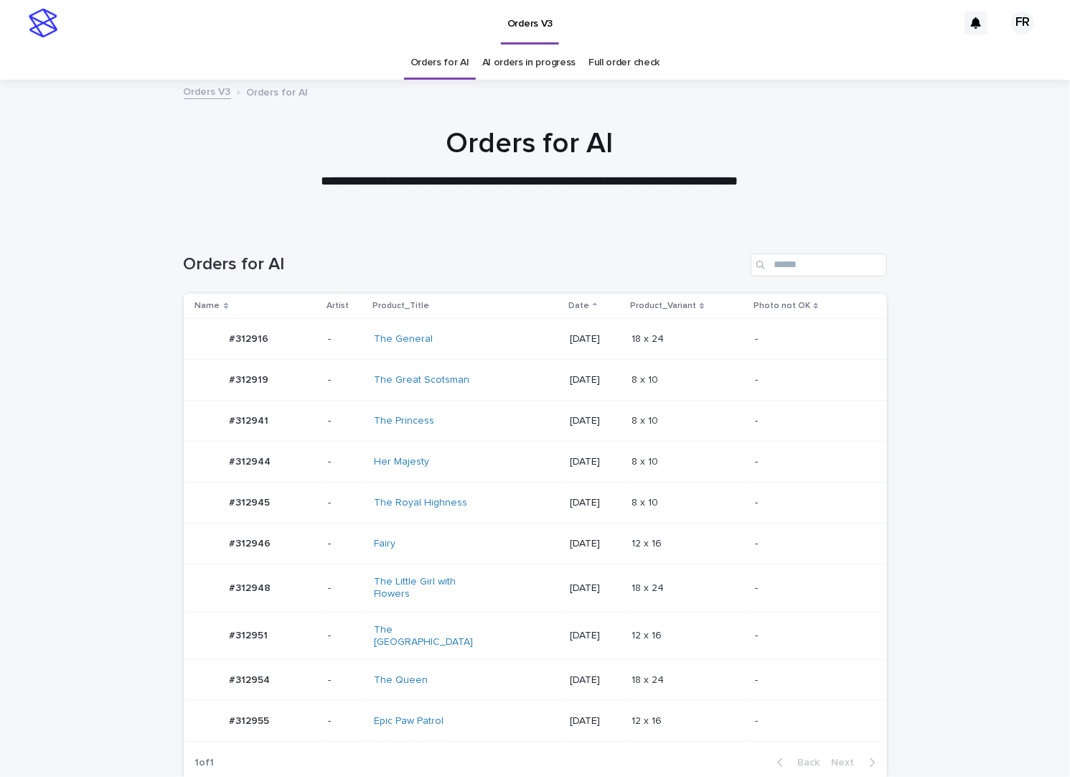
click at [457, 72] on link "Orders for AI" at bounding box center [440, 63] width 59 height 34
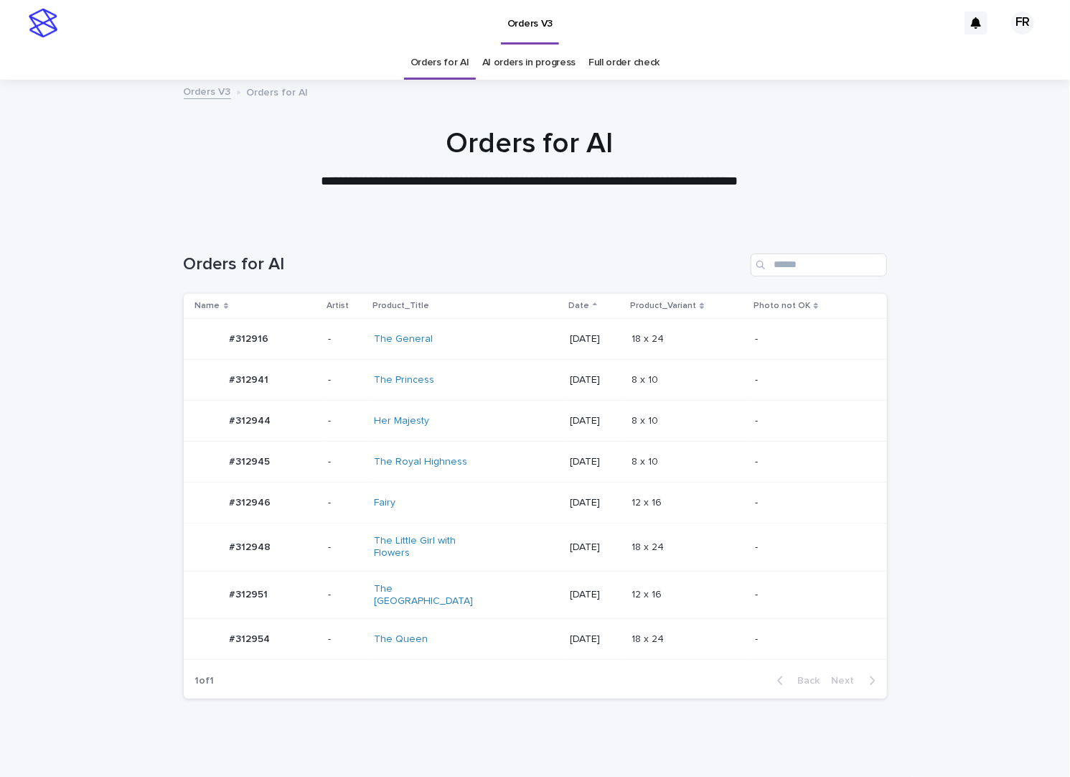
click at [457, 72] on link "Orders for AI" at bounding box center [440, 63] width 59 height 34
click at [701, 535] on div "18 x 24 18 x 24" at bounding box center [688, 547] width 112 height 24
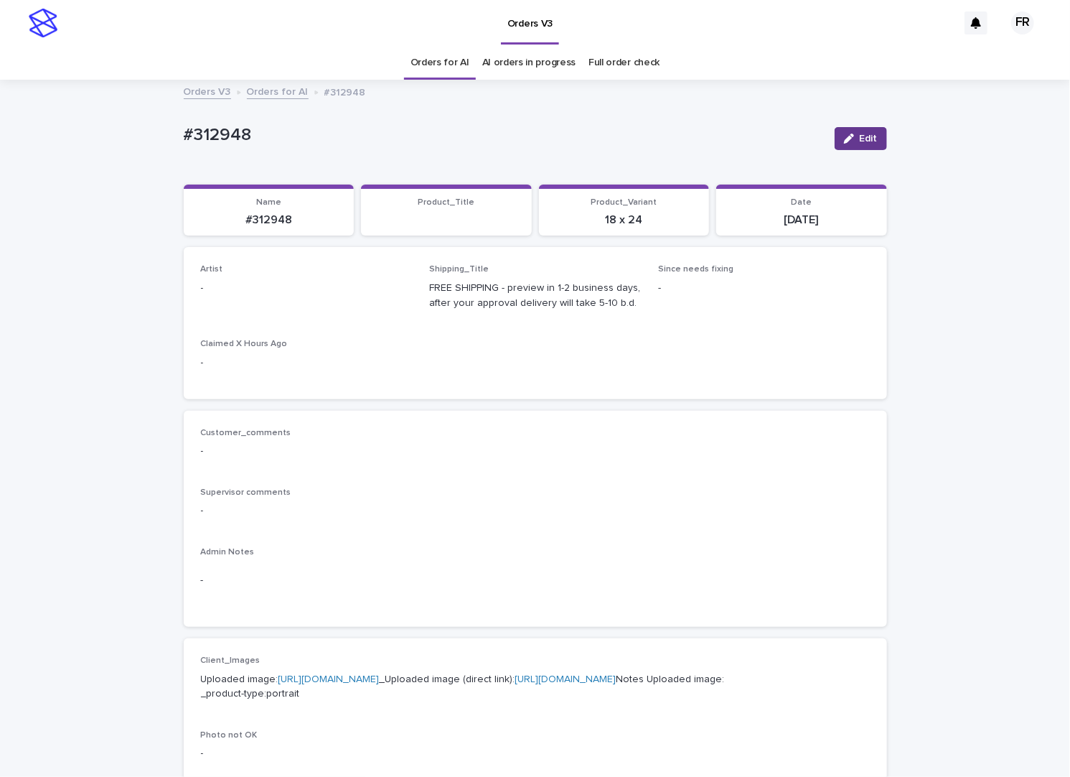
click at [860, 132] on button "Edit" at bounding box center [861, 138] width 52 height 23
click at [310, 276] on div "Artist Select..." at bounding box center [307, 292] width 212 height 56
click at [303, 281] on div "Select..." at bounding box center [307, 295] width 212 height 29
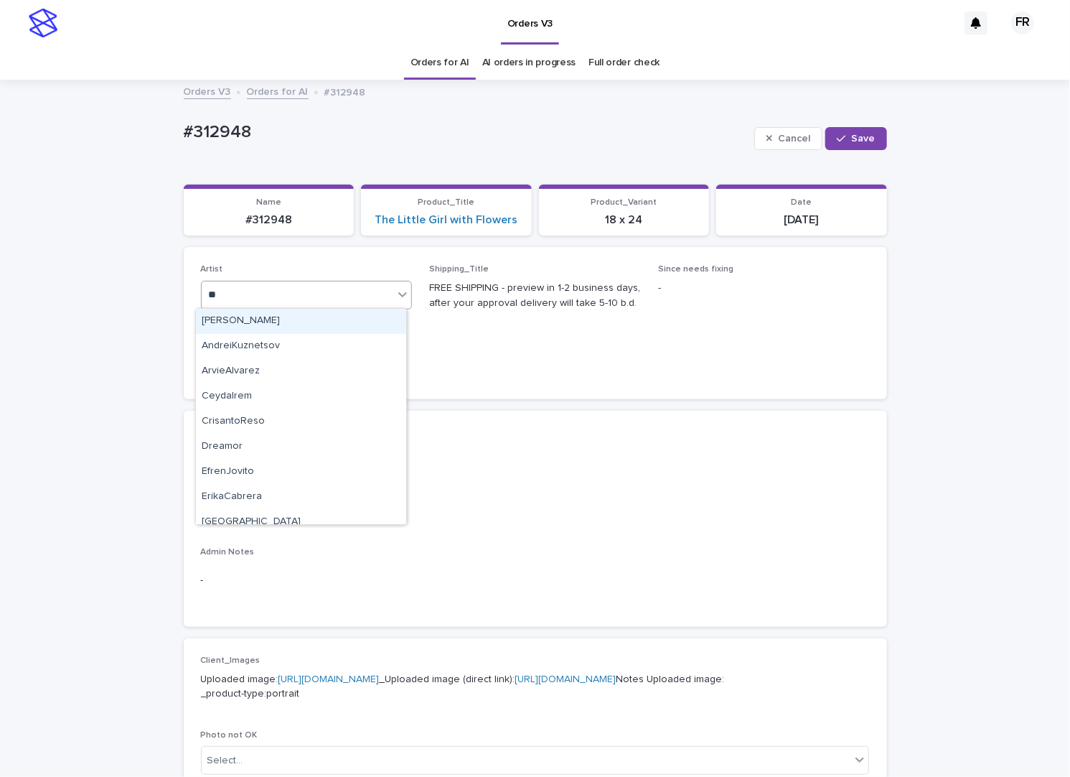
type input "***"
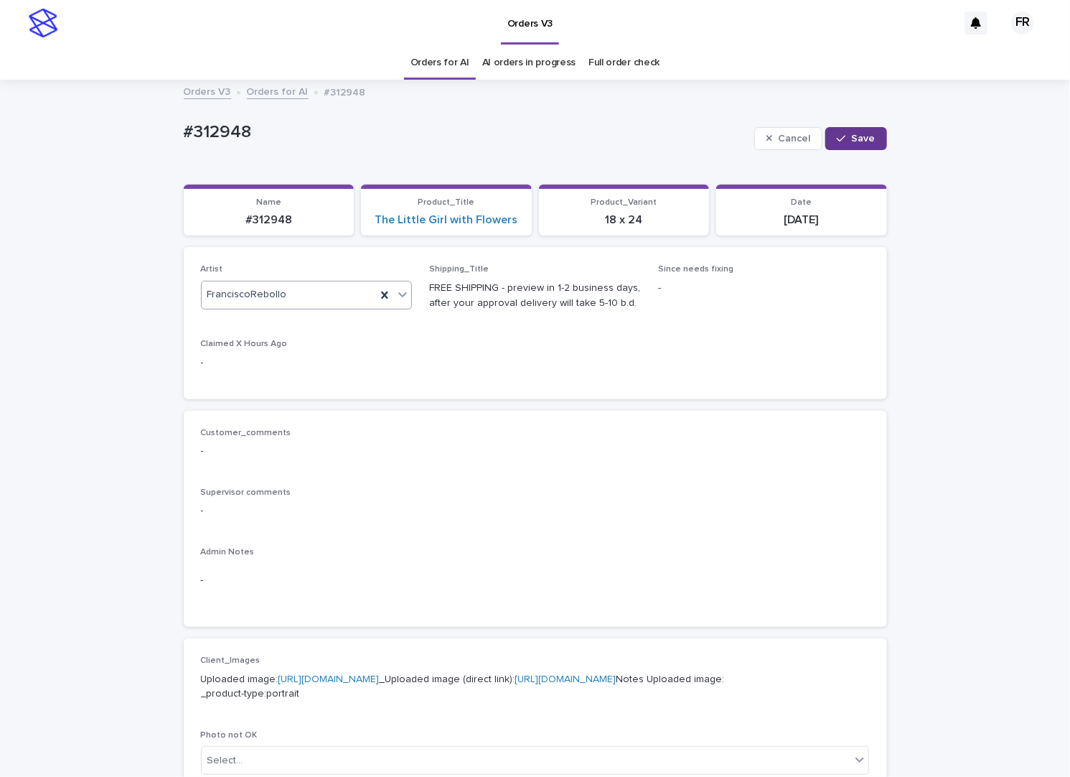
click at [853, 131] on button "Save" at bounding box center [855, 138] width 61 height 23
click at [275, 217] on p "#312948" at bounding box center [269, 220] width 154 height 14
copy p "312948"
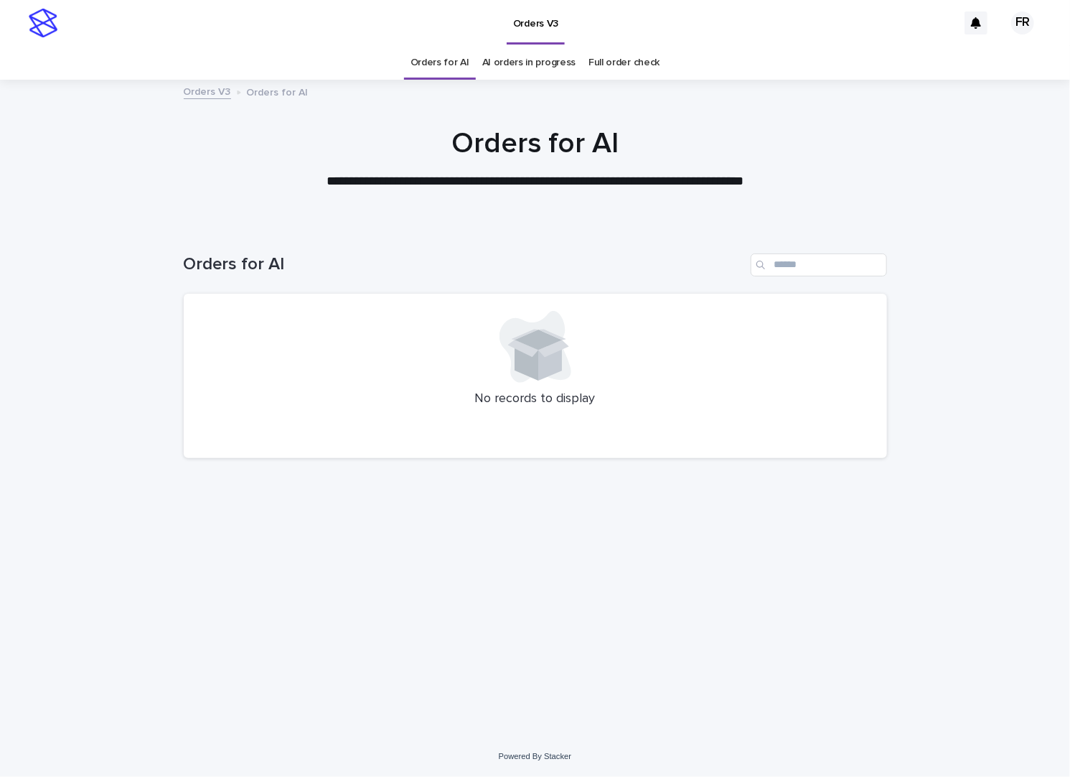
click at [446, 70] on link "Orders for AI" at bounding box center [440, 63] width 59 height 34
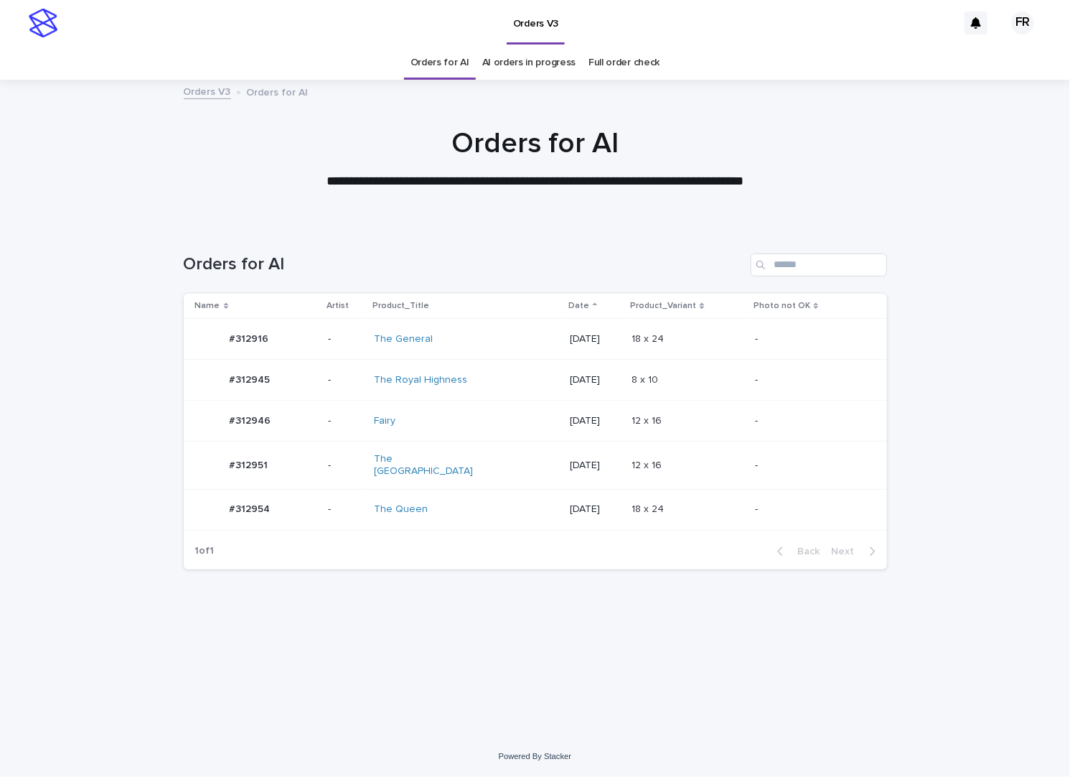
click at [446, 66] on link "Orders for AI" at bounding box center [440, 63] width 59 height 34
drag, startPoint x: 222, startPoint y: 207, endPoint x: 362, endPoint y: 187, distance: 141.4
click at [225, 207] on div at bounding box center [535, 152] width 1070 height 144
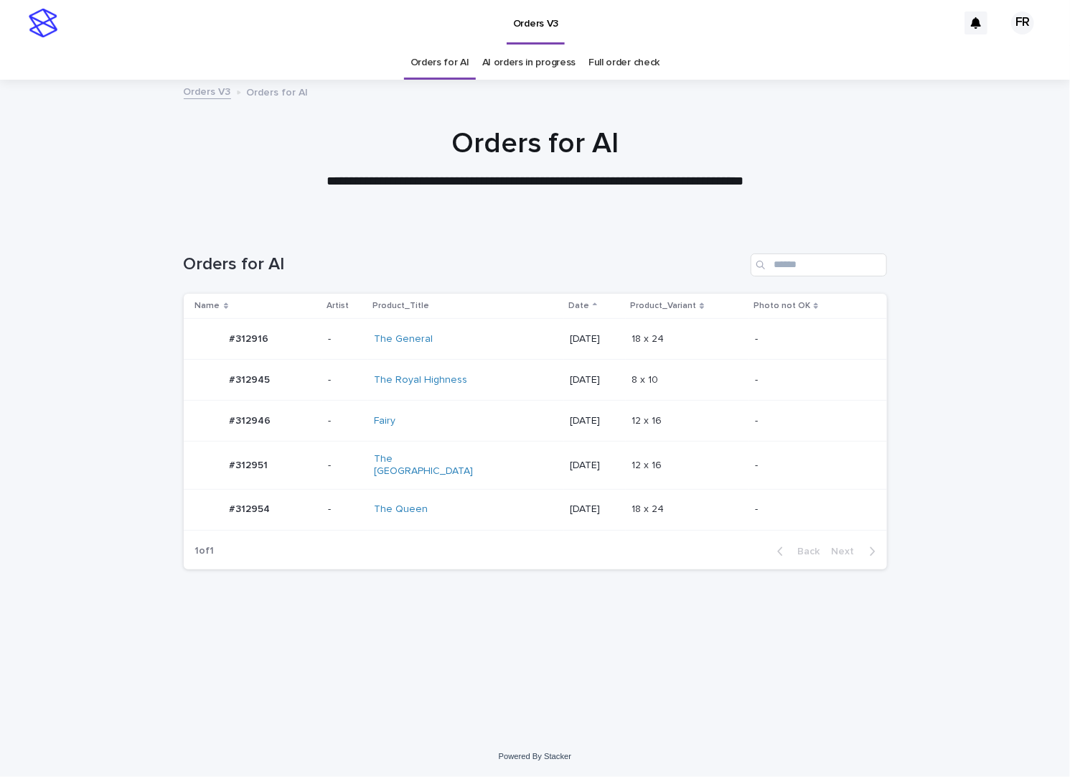
click at [459, 70] on link "Orders for AI" at bounding box center [440, 63] width 59 height 34
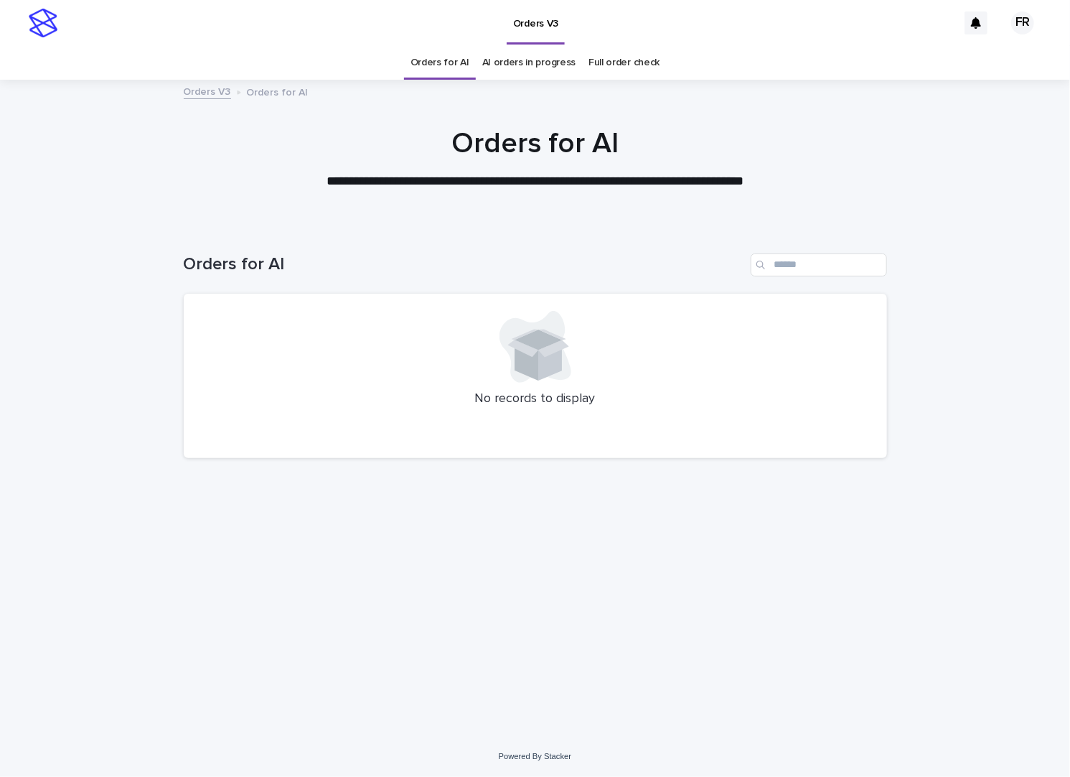
click at [234, 133] on h1 "Orders for AI" at bounding box center [535, 143] width 703 height 34
click at [454, 65] on link "Orders for AI" at bounding box center [440, 63] width 59 height 34
